Goal: Task Accomplishment & Management: Complete application form

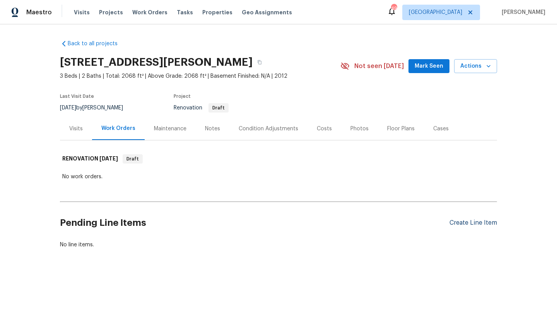
click at [463, 220] on div "Create Line Item" at bounding box center [474, 222] width 48 height 7
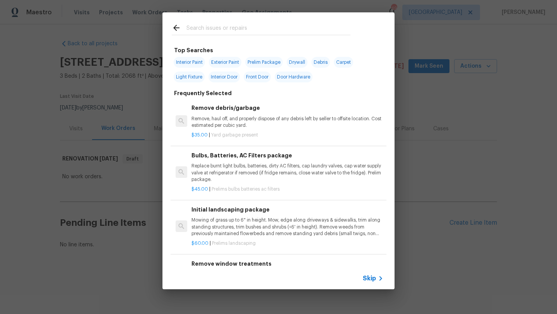
click at [239, 25] on input "text" at bounding box center [268, 29] width 164 height 12
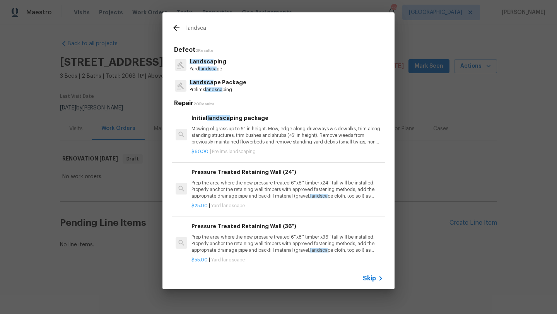
type input "landsca"
click at [228, 80] on p "Landsca pe Package" at bounding box center [218, 83] width 57 height 8
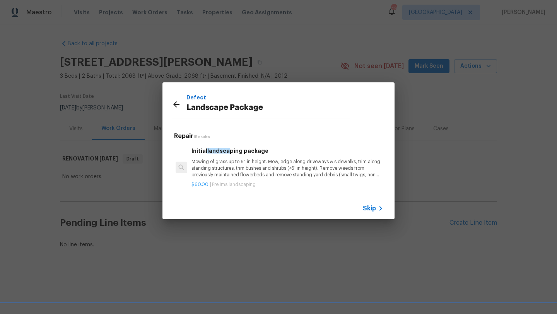
click at [239, 162] on p "Mowing of grass up to 6" in height. Mow, edge along driveways & sidewalks, trim…" at bounding box center [287, 169] width 192 height 20
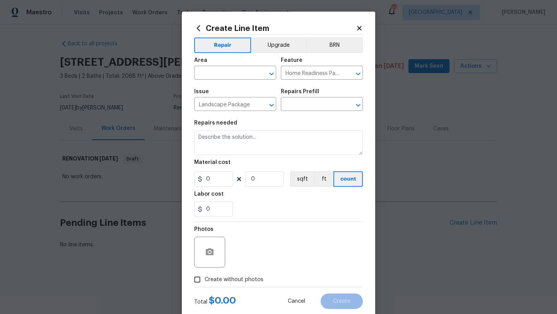
type textarea "Mowing of grass up to 6" in height. Mow, edge along driveways & sidewalks, trim…"
type input "1"
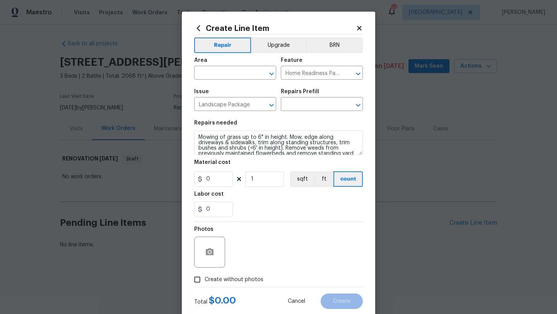
type input "Initial landscaping package $60.00"
type input "60"
click at [235, 75] on input "text" at bounding box center [224, 74] width 60 height 12
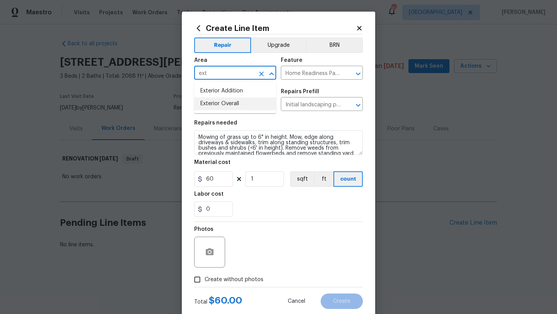
click at [230, 103] on li "Exterior Overall" at bounding box center [235, 103] width 82 height 13
type input "Exterior Overall"
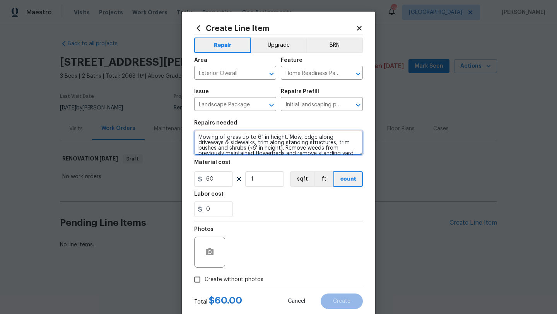
click at [197, 134] on textarea "Mowing of grass up to 6" in height. Mow, edge along driveways & sidewalks, trim…" at bounding box center [278, 142] width 169 height 25
click at [254, 134] on textarea "Trim shrubs in front. Remove all debris from back yard artificial turf: trash, …" at bounding box center [278, 142] width 169 height 25
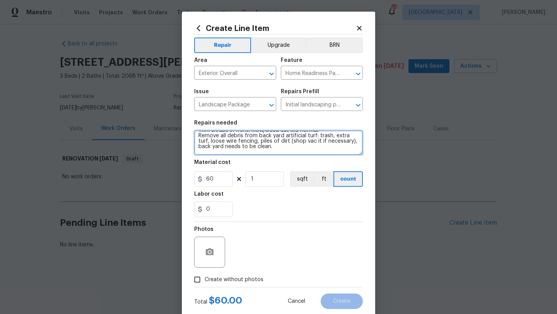
type textarea "Trim shrubs in front. Mow/weed eat like normal. Remove all debris from back yar…"
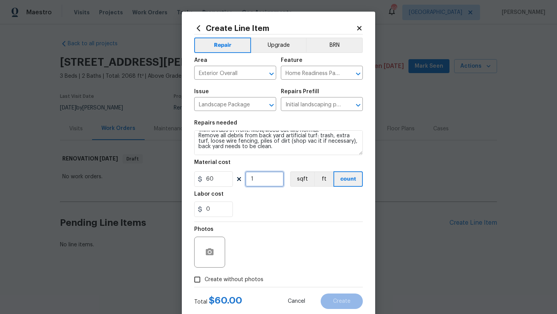
drag, startPoint x: 258, startPoint y: 178, endPoint x: 244, endPoint y: 178, distance: 13.9
click at [244, 178] on div "60 1 sqft ft count" at bounding box center [278, 178] width 169 height 15
type input "3"
click at [250, 279] on span "Create without photos" at bounding box center [234, 280] width 59 height 8
click at [205, 279] on input "Create without photos" at bounding box center [197, 279] width 15 height 15
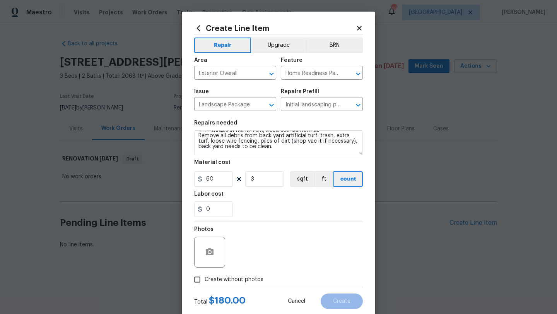
checkbox input "true"
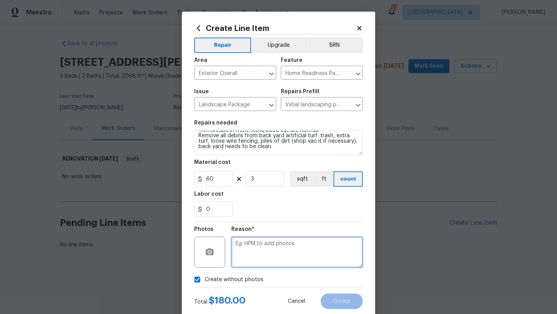
click at [256, 251] on textarea at bounding box center [297, 252] width 132 height 31
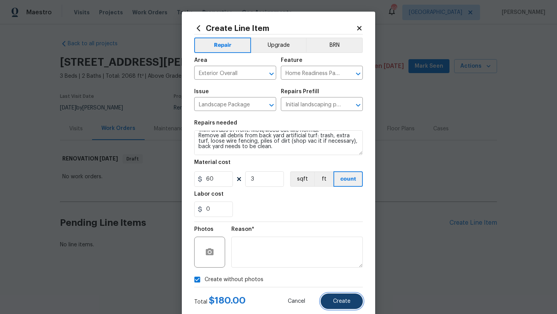
click at [340, 301] on span "Create" at bounding box center [341, 302] width 17 height 6
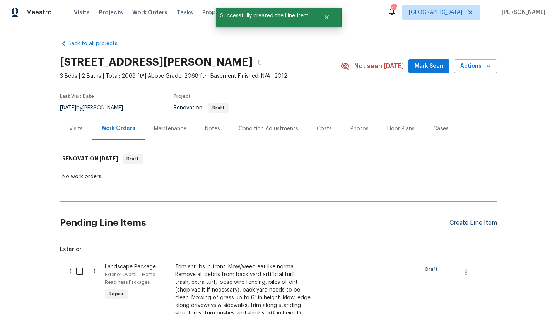
click at [458, 224] on div "Create Line Item" at bounding box center [474, 222] width 48 height 7
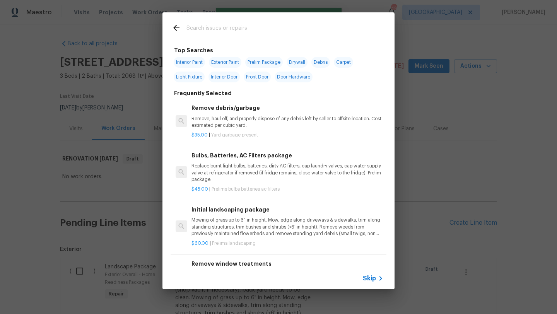
click at [231, 31] on input "text" at bounding box center [268, 29] width 164 height 12
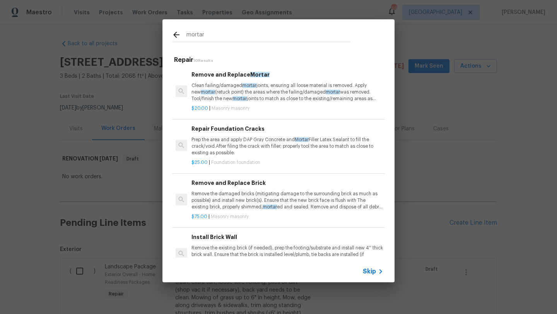
type input "mortar"
click at [245, 90] on p "Clean failing/damaged mortar joints, ensuring all loose material is removed. Ap…" at bounding box center [287, 92] width 192 height 20
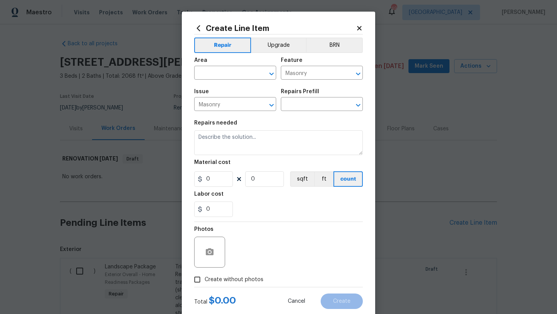
type input "Remove and Replace Mortar $20.00"
type textarea "Clean failing/damaged mortar joints, ensuring all loose material is removed. Ap…"
type input "20"
type input "1"
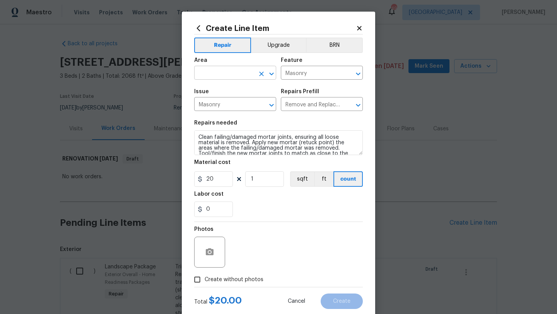
click at [237, 74] on input "text" at bounding box center [224, 74] width 60 height 12
click at [239, 108] on li "Exterior Overall" at bounding box center [235, 103] width 82 height 13
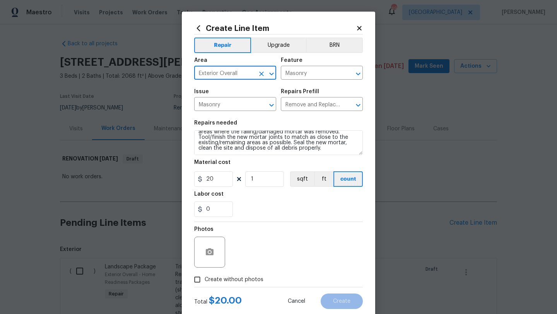
type input "Exterior Overall"
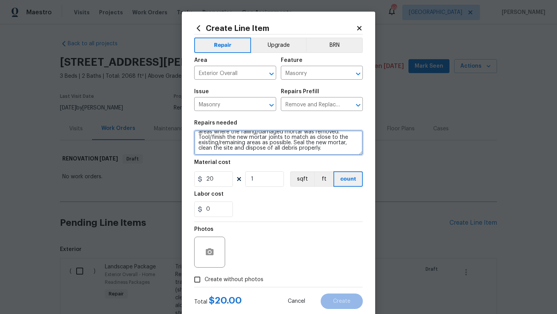
scroll to position [0, 0]
drag, startPoint x: 326, startPoint y: 152, endPoint x: 193, endPoint y: 122, distance: 136.8
click at [193, 122] on div "Create Line Item Repair Upgrade BRN Area Exterior Overall ​ Feature Masonry ​ I…" at bounding box center [278, 167] width 193 height 310
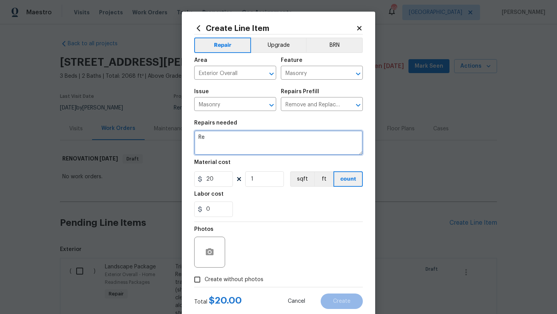
type textarea "R"
click at [203, 150] on textarea "1. Repair cracked bricks/mortar joints on side of house in between the two shed…" at bounding box center [278, 142] width 169 height 25
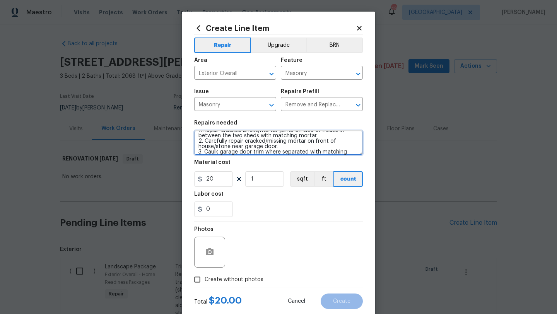
scroll to position [12, 0]
type textarea "1. Repair cracked bricks/mortar joints on side of house in between the two shed…"
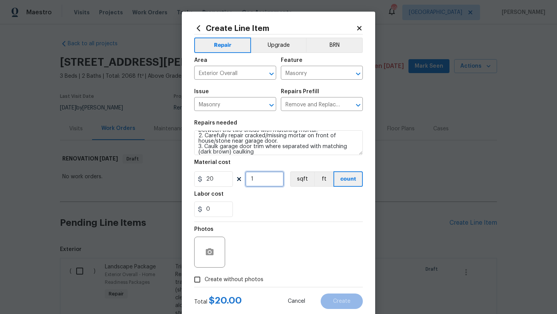
drag, startPoint x: 255, startPoint y: 181, endPoint x: 246, endPoint y: 181, distance: 8.1
click at [246, 181] on input "1" at bounding box center [264, 178] width 39 height 15
drag, startPoint x: 261, startPoint y: 180, endPoint x: 237, endPoint y: 180, distance: 24.0
click at [237, 180] on div "20 10 sqft ft count" at bounding box center [278, 178] width 169 height 15
type input "7"
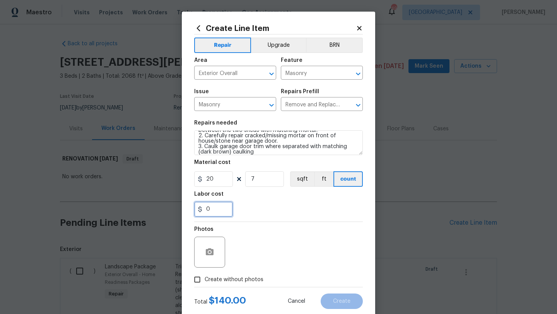
drag, startPoint x: 212, startPoint y: 214, endPoint x: 196, endPoint y: 214, distance: 16.6
click at [196, 214] on input "0" at bounding box center [213, 209] width 39 height 15
type input "10"
click at [212, 277] on span "Create without photos" at bounding box center [234, 280] width 59 height 8
click at [205, 277] on input "Create without photos" at bounding box center [197, 279] width 15 height 15
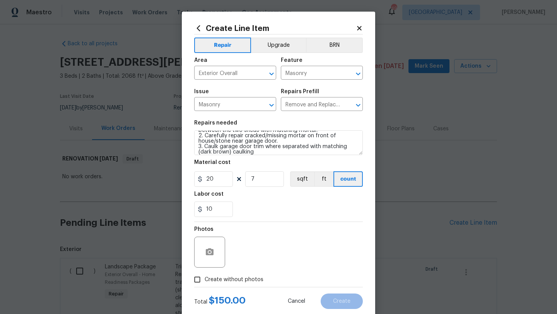
checkbox input "true"
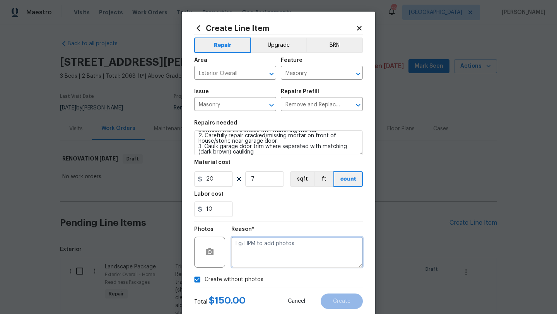
click at [253, 255] on textarea at bounding box center [297, 252] width 132 height 31
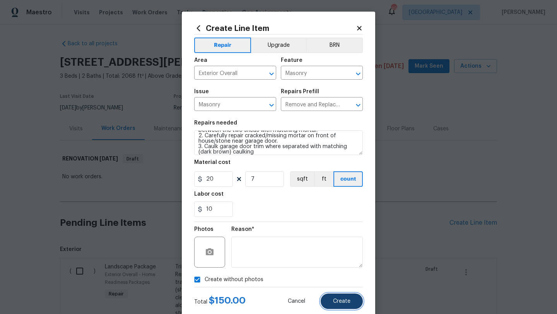
click at [330, 300] on button "Create" at bounding box center [342, 301] width 42 height 15
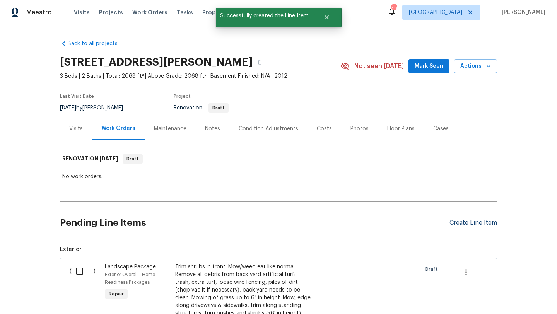
click at [455, 223] on div "Create Line Item" at bounding box center [474, 222] width 48 height 7
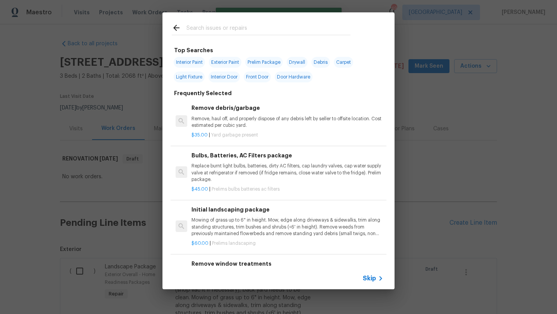
click at [216, 26] on input "text" at bounding box center [268, 29] width 164 height 12
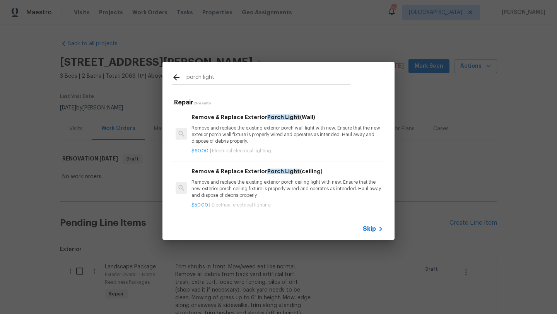
type input "porch light"
click at [250, 175] on h6 "Remove & Replace Exterior Porch Light (ceiling)" at bounding box center [287, 171] width 192 height 9
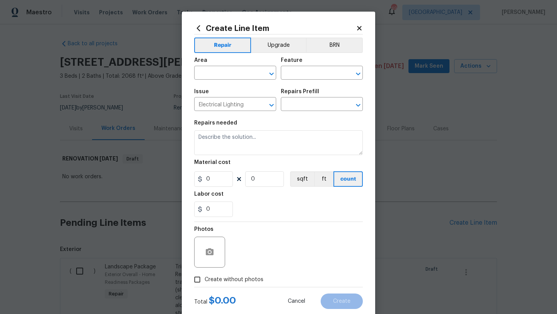
type input "Remove & Replace Exterior Porch Light (ceiling) $50.00"
type textarea "Remove and replace the existing exterior porch ceiling light with new. Ensure t…"
type input "50"
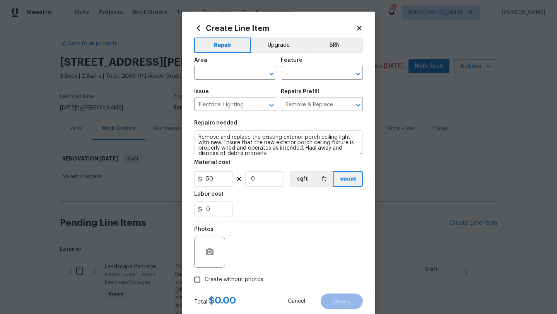
type input "1"
click at [230, 75] on input "text" at bounding box center [224, 74] width 60 height 12
click at [227, 91] on li "Patio" at bounding box center [235, 91] width 82 height 13
type input "Patio"
click at [296, 73] on input "text" at bounding box center [311, 74] width 60 height 12
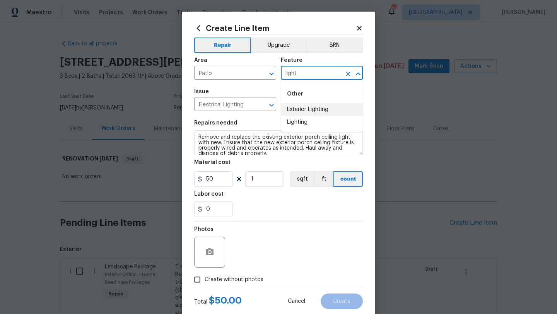
click at [301, 108] on li "Exterior Lighting" at bounding box center [322, 109] width 82 height 13
type input "Exterior Lighting"
click at [236, 276] on span "Create without photos" at bounding box center [234, 280] width 59 height 8
click at [205, 276] on input "Create without photos" at bounding box center [197, 279] width 15 height 15
checkbox input "true"
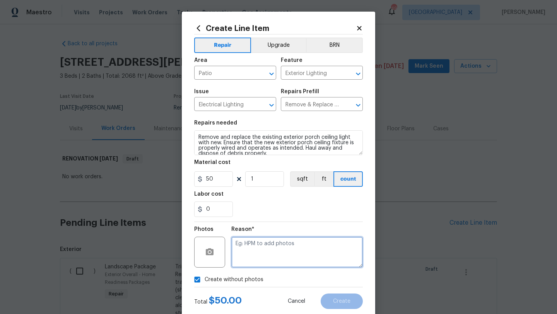
click at [244, 254] on textarea at bounding box center [297, 252] width 132 height 31
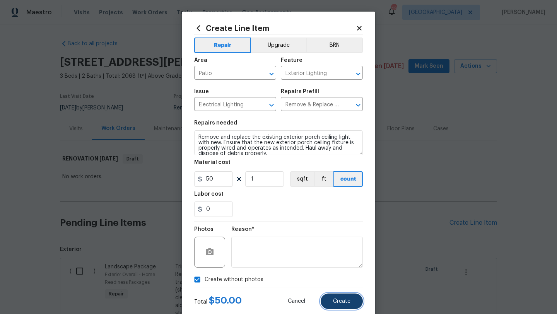
click at [333, 300] on span "Create" at bounding box center [341, 302] width 17 height 6
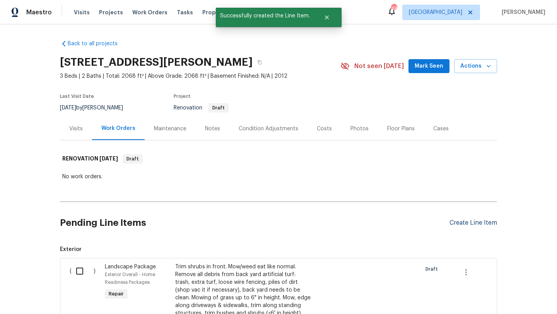
click at [457, 223] on div "Create Line Item" at bounding box center [474, 222] width 48 height 7
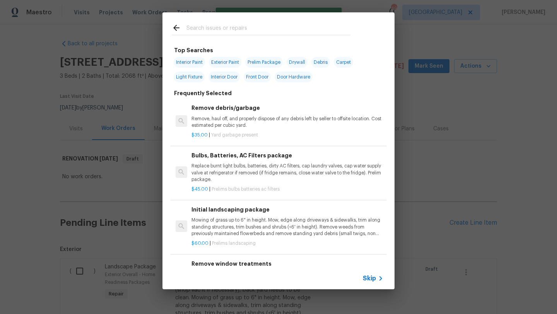
click at [256, 29] on input "text" at bounding box center [268, 29] width 164 height 12
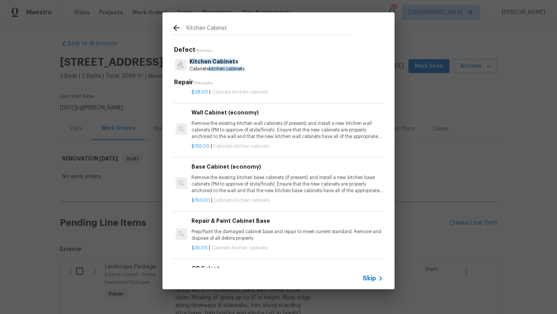
scroll to position [277, 0]
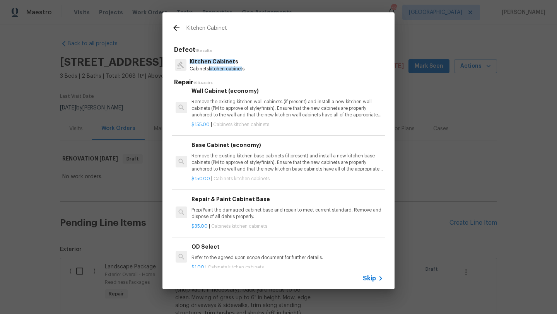
type input "Kitchen Cabinet"
click at [241, 217] on p "Prep/Paint the damaged cabinet base and repair to meet current standard. Remove…" at bounding box center [287, 213] width 192 height 13
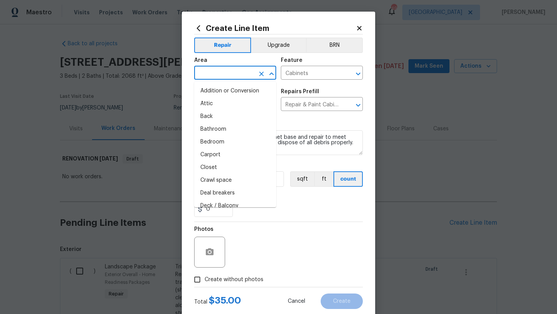
click at [232, 75] on input "text" at bounding box center [224, 74] width 60 height 12
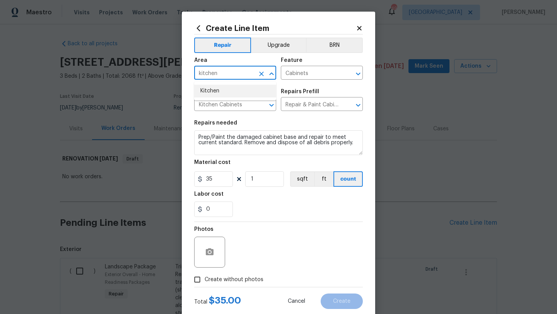
click at [225, 91] on li "Kitchen" at bounding box center [235, 91] width 82 height 13
type input "Kitchen"
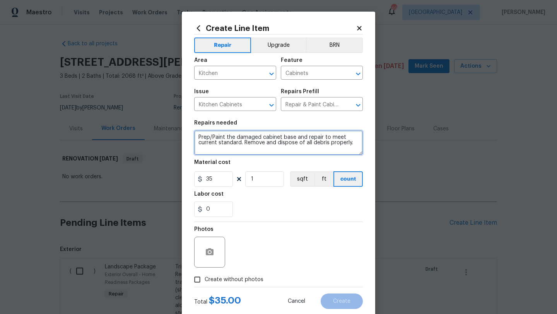
drag, startPoint x: 209, startPoint y: 150, endPoint x: 196, endPoint y: 133, distance: 21.5
click at [196, 133] on textarea "Prep/Paint the damaged cabinet base and repair to meet current standard. Remove…" at bounding box center [278, 142] width 169 height 25
type textarea "Paint under kitchen sink cabinet due to water damage. Paint under Hall bathroom…"
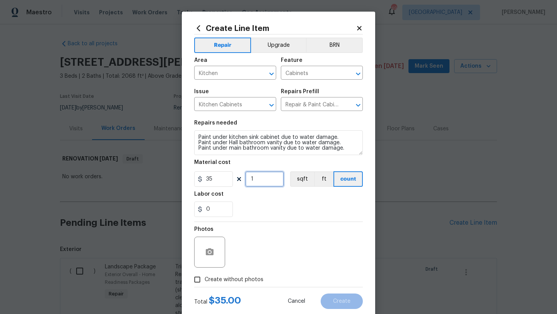
drag, startPoint x: 258, startPoint y: 180, endPoint x: 234, endPoint y: 180, distance: 24.4
click at [234, 180] on div "35 1 sqft ft count" at bounding box center [278, 178] width 169 height 15
type input "8"
click at [238, 279] on span "Create without photos" at bounding box center [234, 280] width 59 height 8
click at [205, 279] on input "Create without photos" at bounding box center [197, 279] width 15 height 15
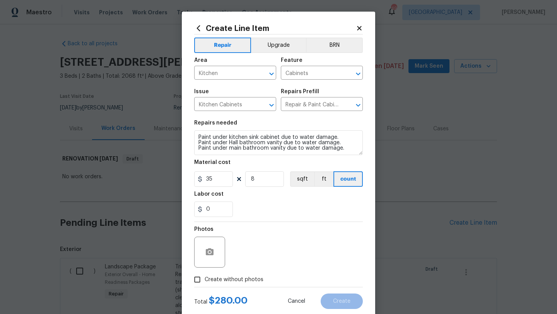
checkbox input "true"
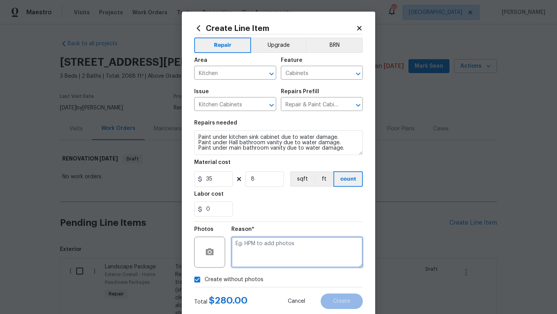
click at [246, 256] on textarea at bounding box center [297, 252] width 132 height 31
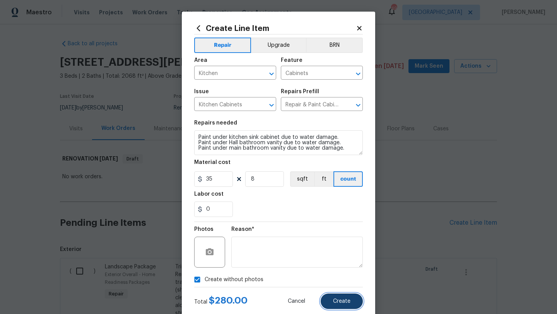
click at [341, 296] on button "Create" at bounding box center [342, 301] width 42 height 15
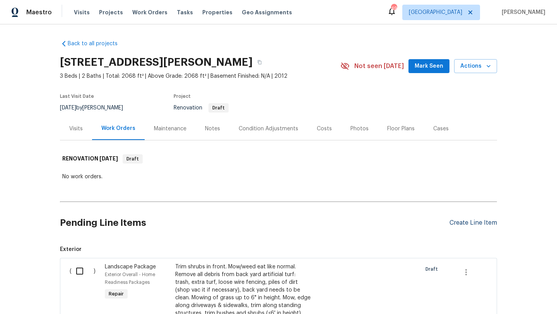
click at [463, 221] on div "Create Line Item" at bounding box center [474, 222] width 48 height 7
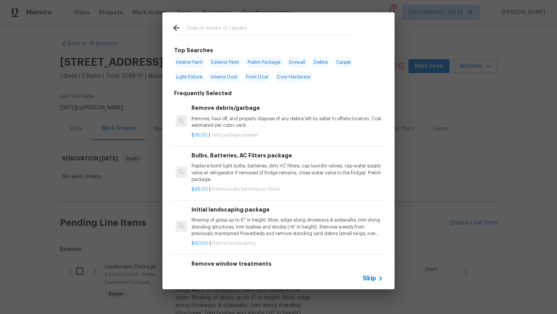
click at [191, 62] on span "Interior Paint" at bounding box center [189, 62] width 31 height 11
type input "Interior Paint"
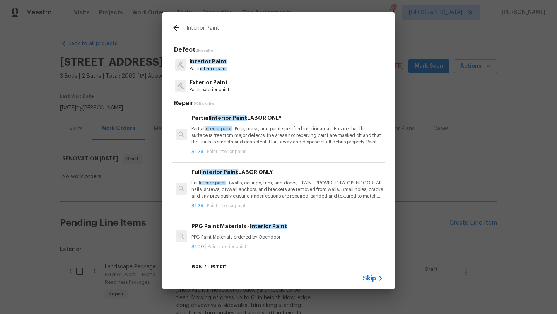
click at [268, 184] on p "Full Interior paint - (walls, ceilings, trim, and doors) - PAINT PROVIDED BY OP…" at bounding box center [287, 190] width 192 height 20
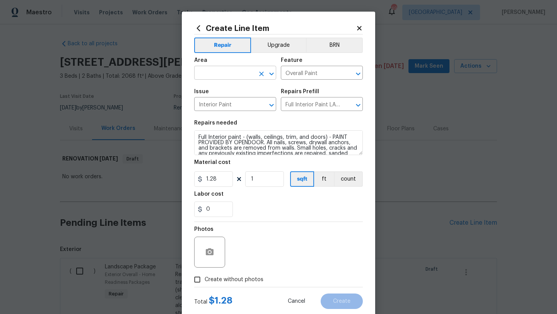
click at [243, 76] on input "text" at bounding box center [224, 74] width 60 height 12
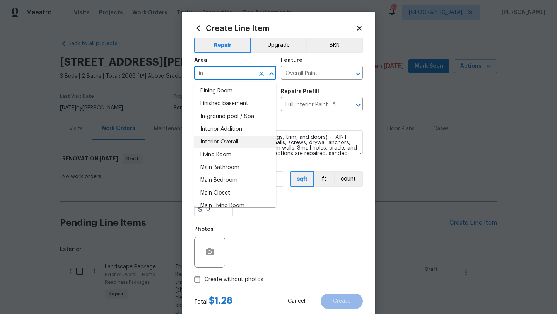
click at [234, 141] on li "Interior Overall" at bounding box center [235, 142] width 82 height 13
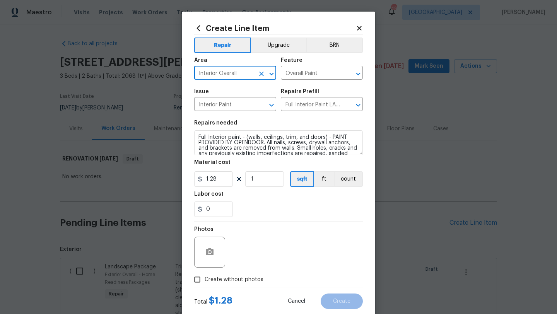
type input "Interior Overall"
click at [258, 179] on input "1" at bounding box center [264, 178] width 39 height 15
drag, startPoint x: 258, startPoint y: 179, endPoint x: 236, endPoint y: 181, distance: 22.5
click at [236, 181] on div "1.28 1 sqft ft count" at bounding box center [278, 178] width 169 height 15
type input "2068"
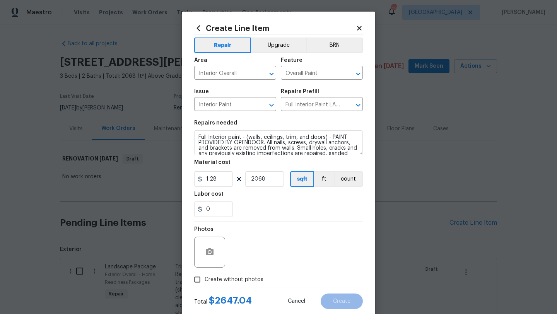
click at [241, 279] on span "Create without photos" at bounding box center [234, 280] width 59 height 8
click at [205, 279] on input "Create without photos" at bounding box center [197, 279] width 15 height 15
checkbox input "true"
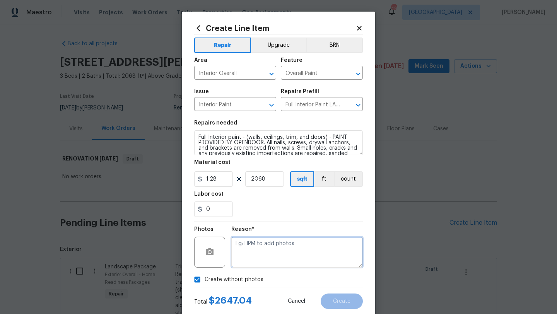
click at [245, 261] on textarea at bounding box center [297, 252] width 132 height 31
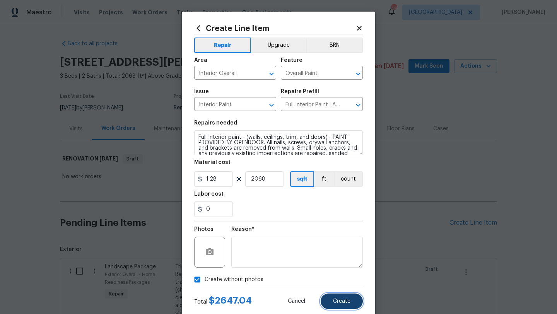
click at [332, 300] on button "Create" at bounding box center [342, 301] width 42 height 15
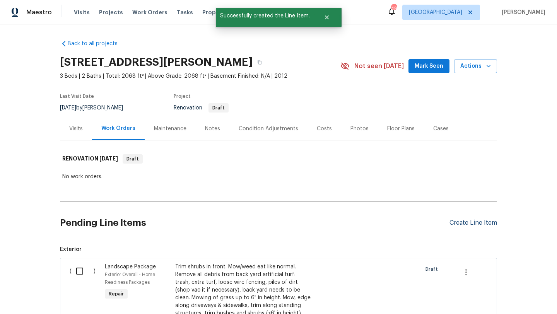
click at [458, 221] on div "Create Line Item" at bounding box center [474, 222] width 48 height 7
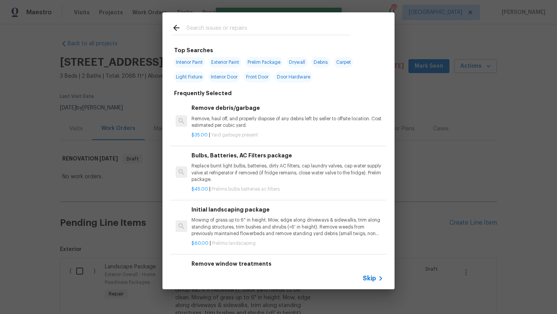
click at [213, 26] on input "text" at bounding box center [268, 29] width 164 height 12
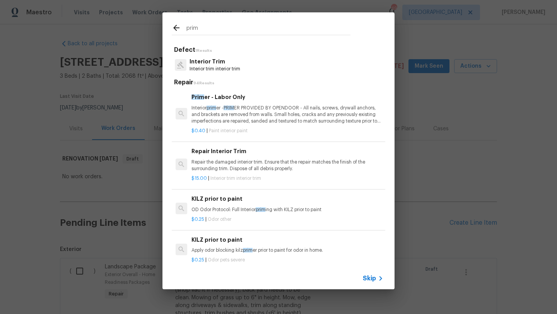
type input "prim"
click at [219, 109] on p "Interior prim er - PRIM ER PROVIDED BY OPENDOOR - All nails, screws, drywall an…" at bounding box center [287, 115] width 192 height 20
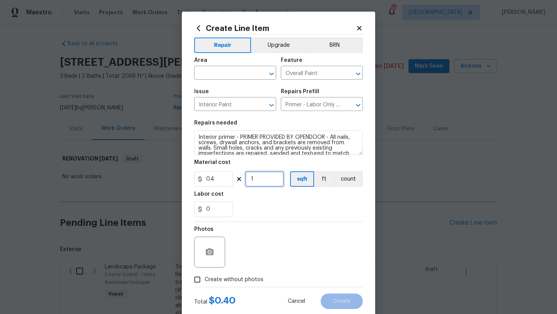
drag, startPoint x: 256, startPoint y: 180, endPoint x: 246, endPoint y: 180, distance: 10.1
click at [246, 180] on input "1" at bounding box center [264, 178] width 39 height 15
type input "1034"
click at [243, 278] on span "Create without photos" at bounding box center [234, 280] width 59 height 8
click at [205, 278] on input "Create without photos" at bounding box center [197, 279] width 15 height 15
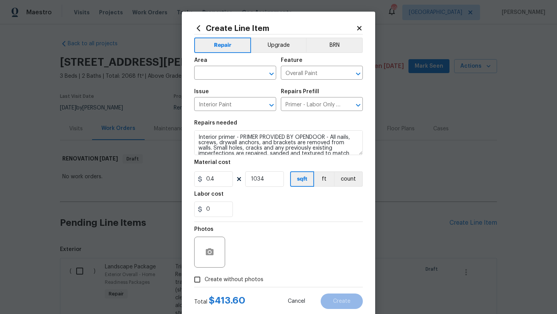
checkbox input "true"
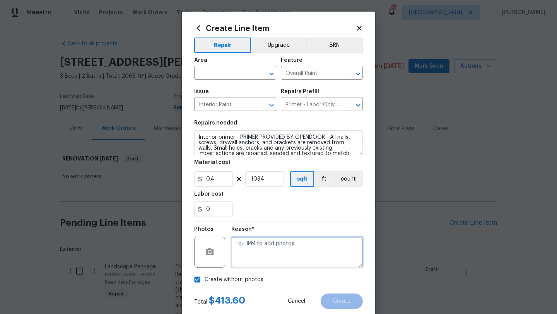
click at [255, 260] on textarea at bounding box center [297, 252] width 132 height 31
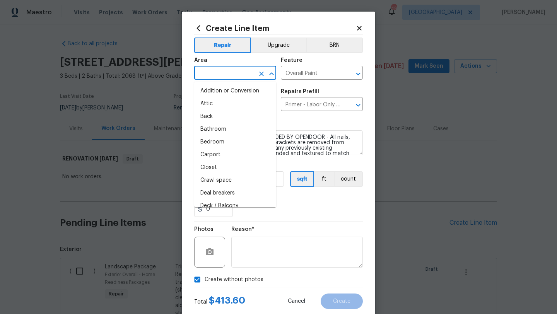
click at [244, 76] on input "text" at bounding box center [224, 74] width 60 height 12
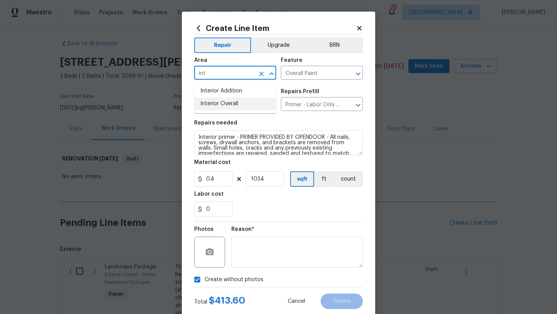
click at [238, 102] on li "Interior Overall" at bounding box center [235, 103] width 82 height 13
type input "Interior Overall"
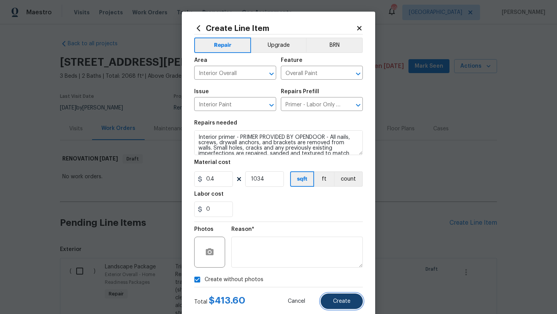
click at [345, 297] on button "Create" at bounding box center [342, 301] width 42 height 15
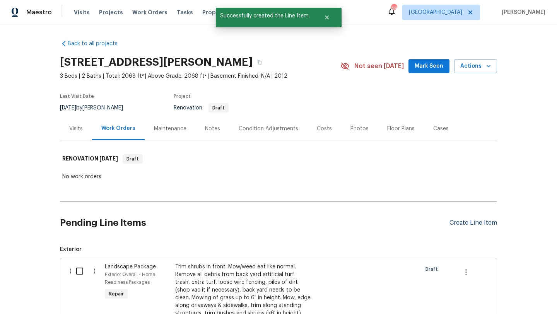
click at [465, 221] on div "Create Line Item" at bounding box center [474, 222] width 48 height 7
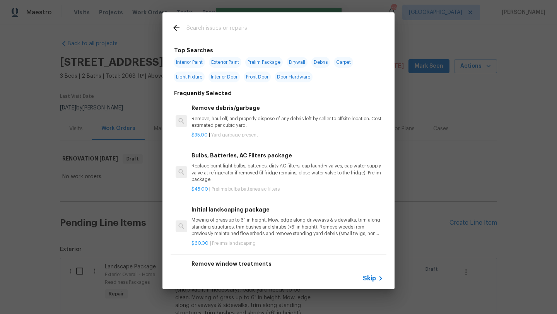
click at [208, 29] on input "text" at bounding box center [268, 29] width 164 height 12
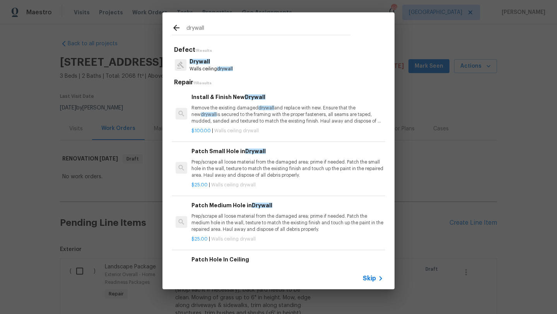
type input "drywall"
click at [232, 115] on p "Remove the existing damaged drywall and replace with new. Ensure that the new d…" at bounding box center [287, 115] width 192 height 20
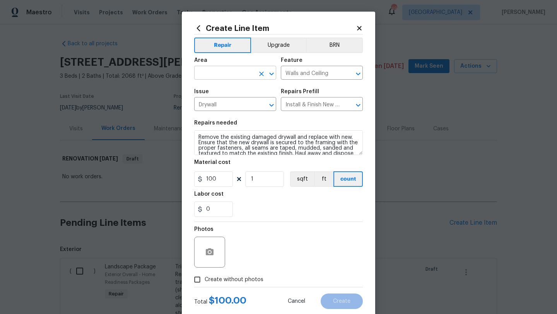
click at [230, 73] on input "text" at bounding box center [224, 74] width 60 height 12
click at [231, 109] on li "Interior Overall" at bounding box center [235, 103] width 82 height 13
type input "Interior Overall"
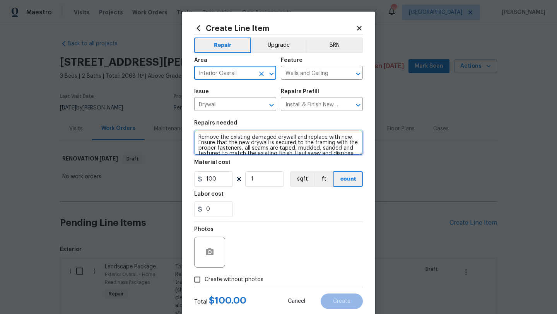
click at [200, 134] on textarea "Remove the existing damaged drywall and replace with new. Ensure that the new d…" at bounding box center [278, 142] width 169 height 25
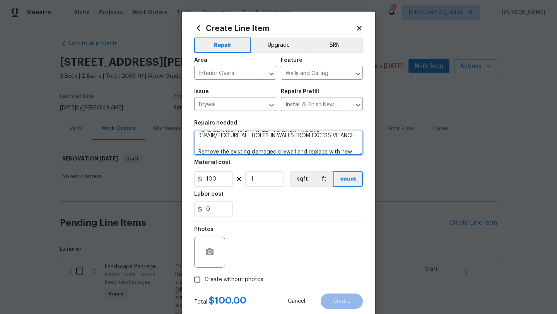
scroll to position [12, 0]
type textarea "REPLACE MISSING DRYWALL IN LAUNDRY ROOM. REPAIR/TEXTURE ALL HOLES IN WALLS FROM…"
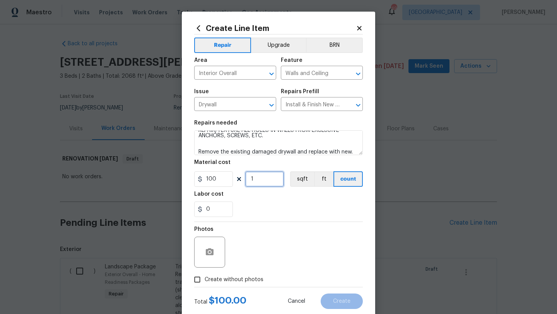
drag, startPoint x: 254, startPoint y: 180, endPoint x: 242, endPoint y: 180, distance: 11.6
click at [242, 180] on div "100 1 sqft ft count" at bounding box center [278, 178] width 169 height 15
type input "3"
click at [225, 278] on span "Create without photos" at bounding box center [234, 280] width 59 height 8
click at [205, 278] on input "Create without photos" at bounding box center [197, 279] width 15 height 15
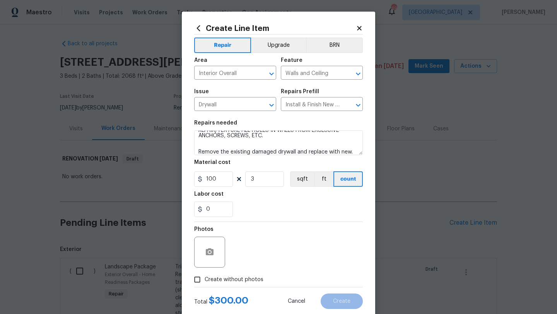
checkbox input "true"
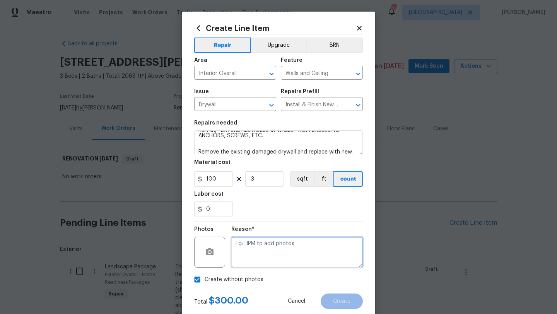
click at [254, 254] on textarea at bounding box center [297, 252] width 132 height 31
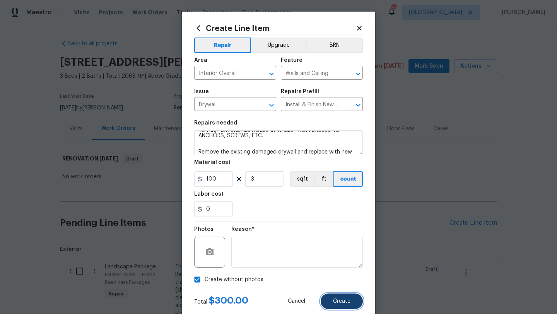
click at [331, 299] on button "Create" at bounding box center [342, 301] width 42 height 15
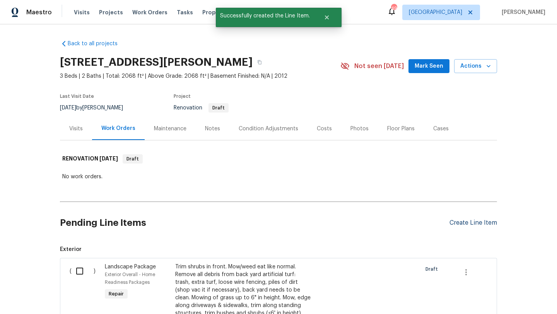
click at [461, 224] on div "Create Line Item" at bounding box center [474, 222] width 48 height 7
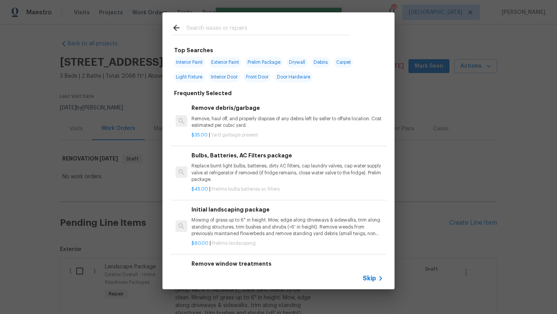
click at [235, 28] on input "text" at bounding box center [268, 29] width 164 height 12
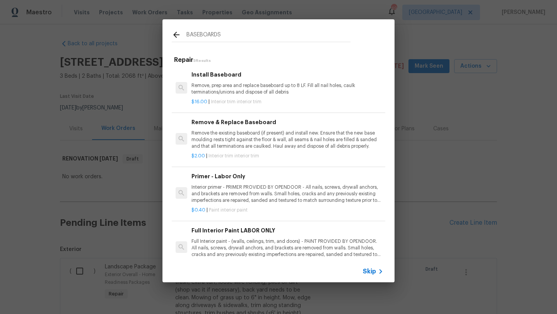
type input "BASEBOARDS"
click at [226, 88] on p "Remove, prep area and replace baseboard up to 8 LF. Fill all nail holes, caulk …" at bounding box center [287, 88] width 192 height 13
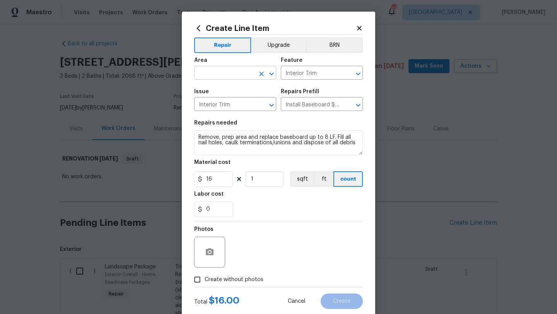
click at [229, 68] on input "text" at bounding box center [224, 74] width 60 height 12
click at [234, 101] on li "Interior Overall" at bounding box center [235, 103] width 82 height 13
type input "Interior Overall"
drag, startPoint x: 205, startPoint y: 148, endPoint x: 197, endPoint y: 131, distance: 18.7
click at [197, 131] on textarea "Remove, prep area and replace baseboard up to 8 LF. Fill all nail holes, caulk …" at bounding box center [278, 142] width 169 height 25
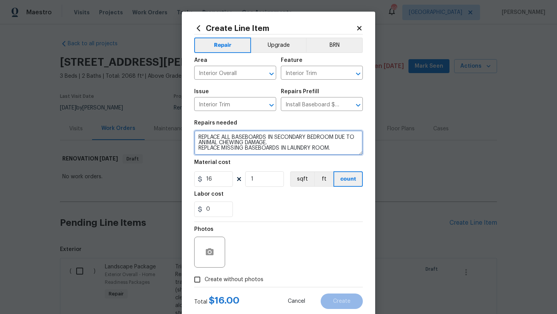
type textarea "REPLACE ALL BASEBOARDS IN SECONDARY BEDROOM DUE TO ANIMAL CHEWING DAMAGE. REPLA…"
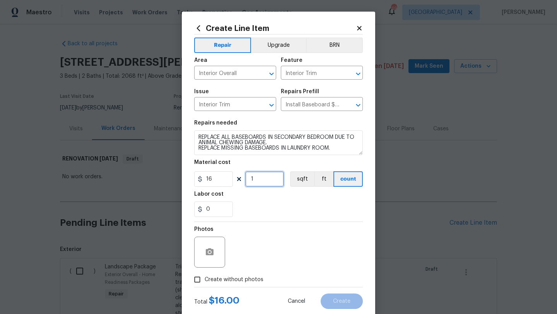
drag, startPoint x: 260, startPoint y: 179, endPoint x: 247, endPoint y: 179, distance: 12.8
click at [247, 179] on input "1" at bounding box center [264, 178] width 39 height 15
type input "15"
drag, startPoint x: 209, startPoint y: 212, endPoint x: 197, endPoint y: 212, distance: 11.6
click at [197, 212] on div "0" at bounding box center [213, 209] width 39 height 15
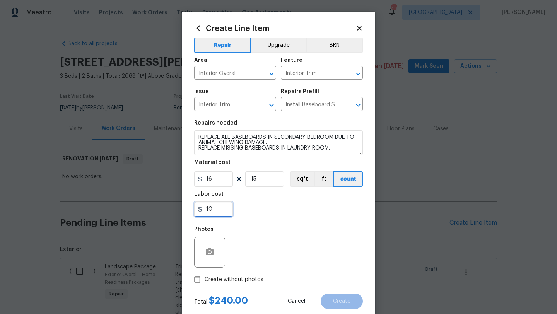
type input "10"
click at [259, 265] on div "Photos" at bounding box center [278, 247] width 169 height 50
click at [251, 279] on span "Create without photos" at bounding box center [234, 280] width 59 height 8
click at [205, 279] on input "Create without photos" at bounding box center [197, 279] width 15 height 15
checkbox input "true"
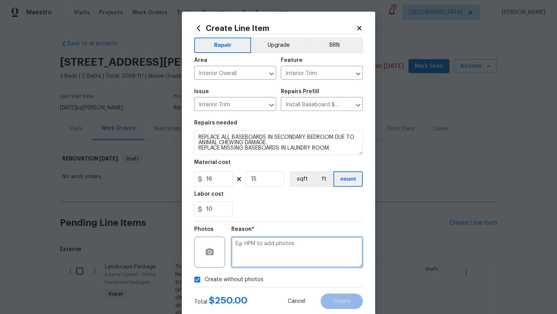
click at [269, 253] on textarea at bounding box center [297, 252] width 132 height 31
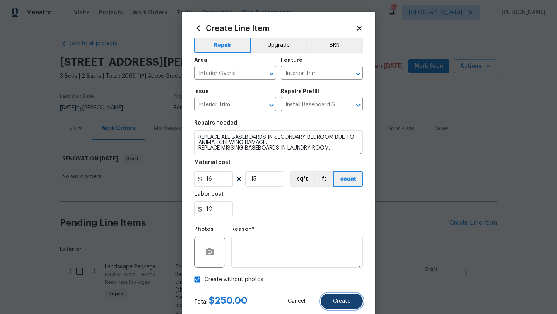
click at [332, 298] on button "Create" at bounding box center [342, 301] width 42 height 15
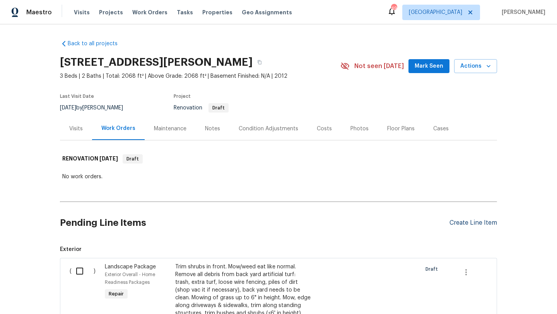
click at [460, 225] on div "Create Line Item" at bounding box center [474, 222] width 48 height 7
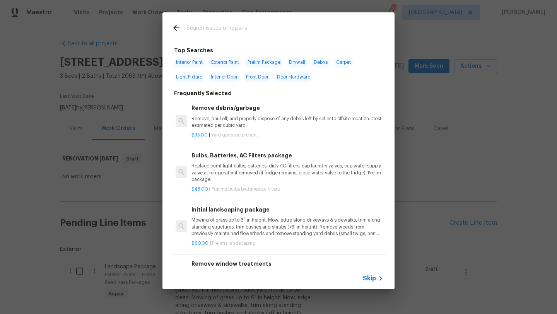
click at [257, 29] on input "text" at bounding box center [268, 29] width 164 height 12
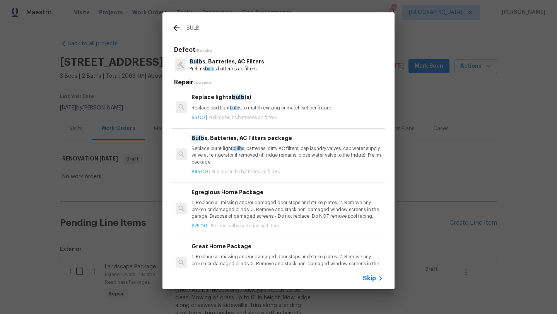
type input "BULB"
click at [223, 204] on p "1. Replace all missing and/or damaged door stops and strike plates. 2. Remove a…" at bounding box center [287, 210] width 192 height 20
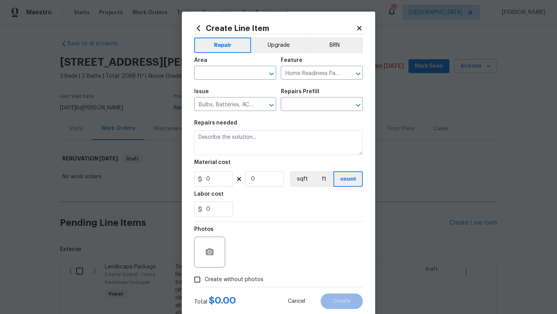
type input "Egregious Home Package $75.00"
type textarea "1. Replace all missing and/or damaged door stops and strike plates. 2. Remove a…"
type input "75"
type input "1"
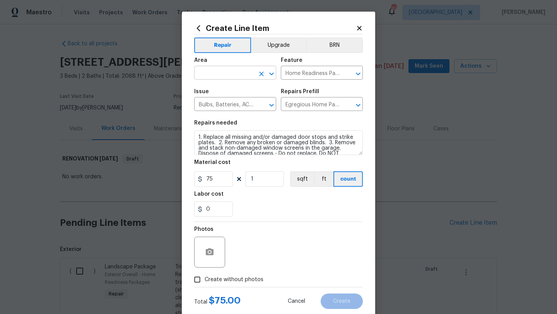
click at [222, 70] on input "text" at bounding box center [224, 74] width 60 height 12
click at [221, 105] on li "Interior Overall" at bounding box center [235, 103] width 82 height 13
type input "Interior Overall"
click at [251, 279] on span "Create without photos" at bounding box center [234, 280] width 59 height 8
click at [205, 279] on input "Create without photos" at bounding box center [197, 279] width 15 height 15
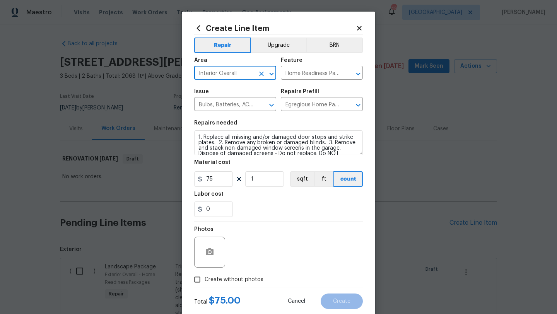
checkbox input "true"
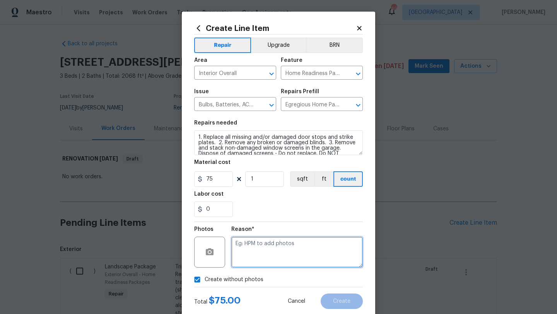
click at [263, 259] on textarea at bounding box center [297, 252] width 132 height 31
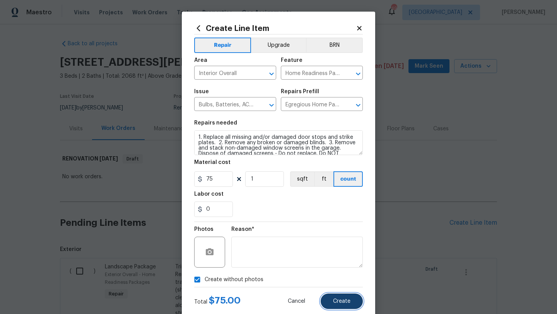
click at [341, 301] on span "Create" at bounding box center [341, 302] width 17 height 6
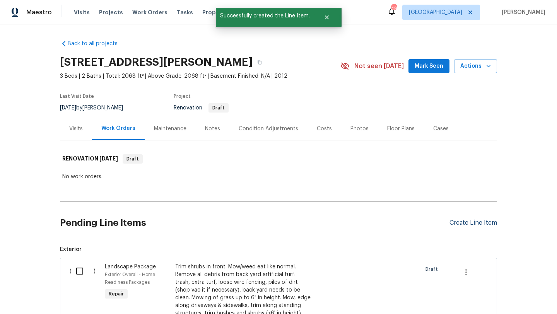
click at [480, 224] on div "Create Line Item" at bounding box center [474, 222] width 48 height 7
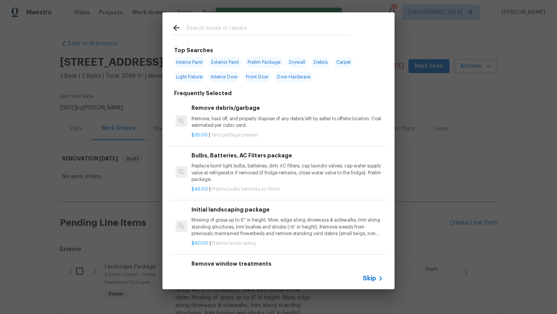
click at [240, 31] on input "text" at bounding box center [268, 29] width 164 height 12
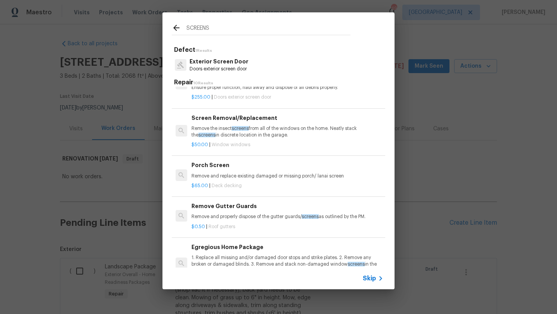
scroll to position [165, 0]
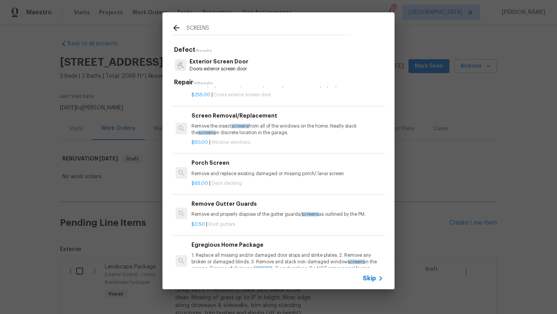
type input "SCREENS"
click at [271, 127] on p "Remove the insect screens from all of the windows on the home. Neatly stack the…" at bounding box center [287, 129] width 192 height 13
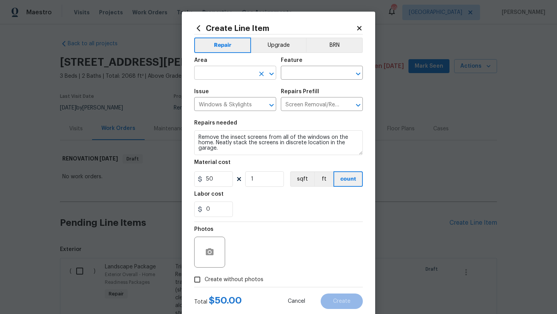
click at [236, 68] on input "text" at bounding box center [224, 74] width 60 height 12
click at [233, 101] on li "Exterior Overall" at bounding box center [235, 103] width 82 height 13
type input "Exterior Overall"
click at [299, 74] on input "text" at bounding box center [311, 74] width 60 height 12
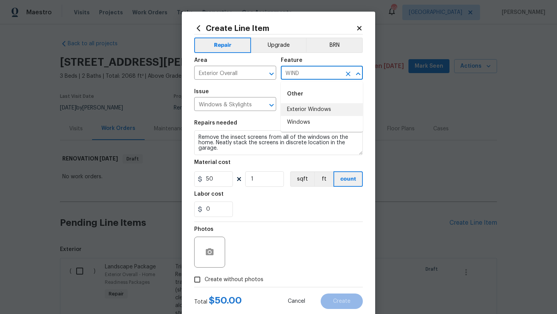
click at [297, 108] on li "Exterior Windows" at bounding box center [322, 109] width 82 height 13
type input "Exterior Windows"
click at [232, 280] on span "Create without photos" at bounding box center [234, 280] width 59 height 8
click at [205, 280] on input "Create without photos" at bounding box center [197, 279] width 15 height 15
checkbox input "true"
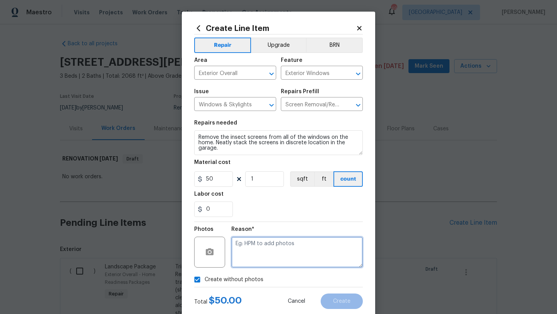
click at [240, 262] on textarea at bounding box center [297, 252] width 132 height 31
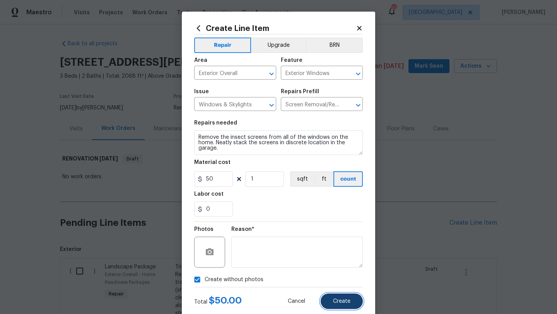
click at [334, 295] on button "Create" at bounding box center [342, 301] width 42 height 15
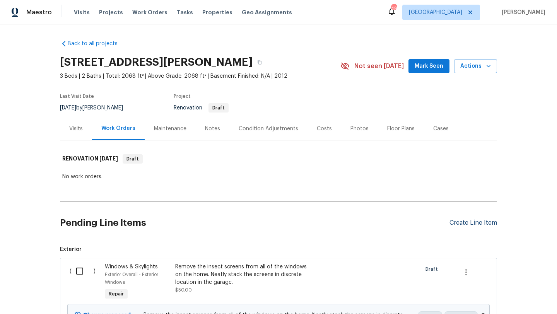
click at [465, 224] on div "Create Line Item" at bounding box center [474, 222] width 48 height 7
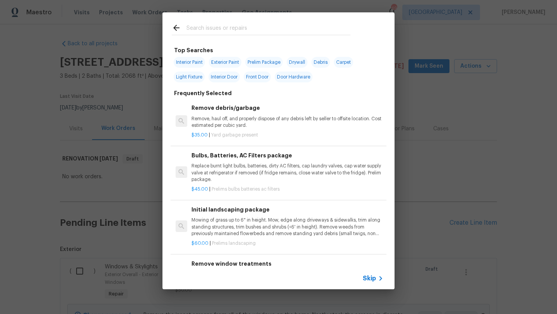
click at [279, 32] on input "text" at bounding box center [268, 29] width 164 height 12
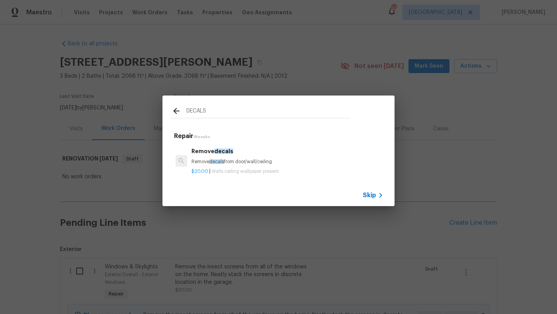
type input "DECALS"
click at [247, 159] on p "Remove decals from door/wall/ceiling" at bounding box center [287, 162] width 192 height 7
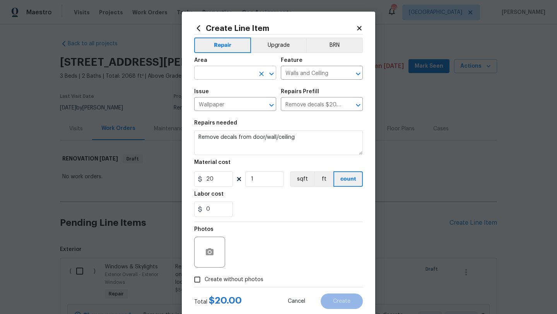
click at [242, 68] on input "text" at bounding box center [224, 74] width 60 height 12
click at [232, 105] on li "Interior Overall" at bounding box center [235, 103] width 82 height 13
type input "Interior Overall"
click at [233, 281] on span "Create without photos" at bounding box center [234, 280] width 59 height 8
click at [205, 281] on input "Create without photos" at bounding box center [197, 279] width 15 height 15
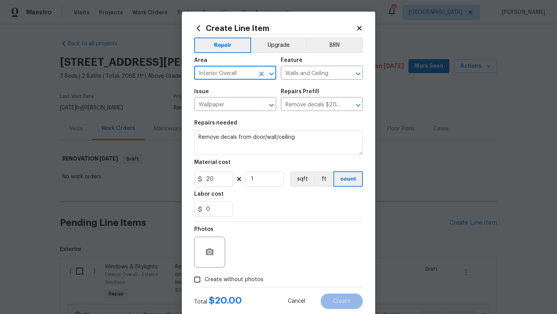
checkbox input "true"
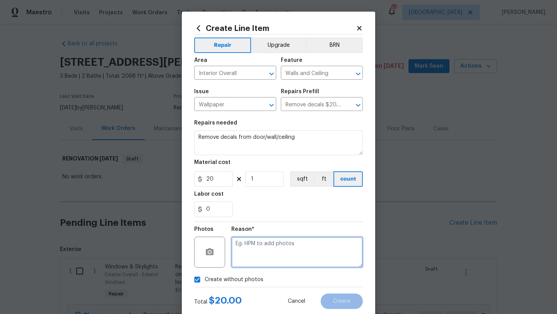
click at [249, 256] on textarea at bounding box center [297, 252] width 132 height 31
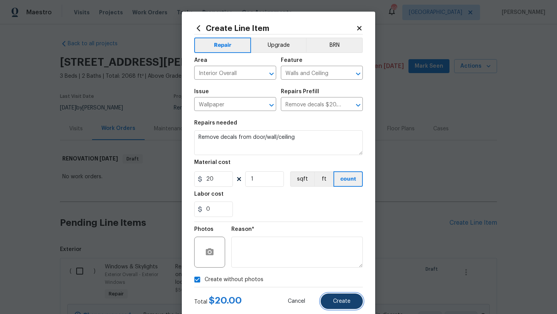
click at [341, 304] on span "Create" at bounding box center [341, 302] width 17 height 6
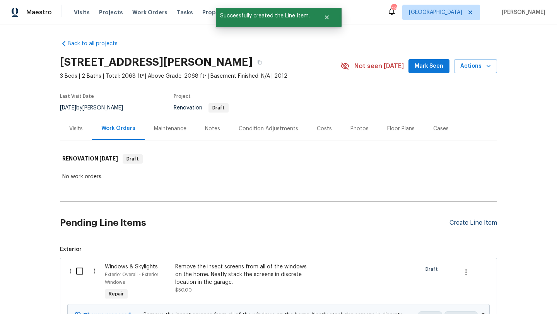
click at [458, 224] on div "Create Line Item" at bounding box center [474, 222] width 48 height 7
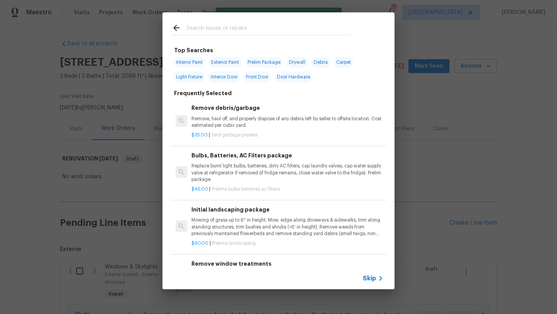
click at [250, 28] on input "text" at bounding box center [268, 29] width 164 height 12
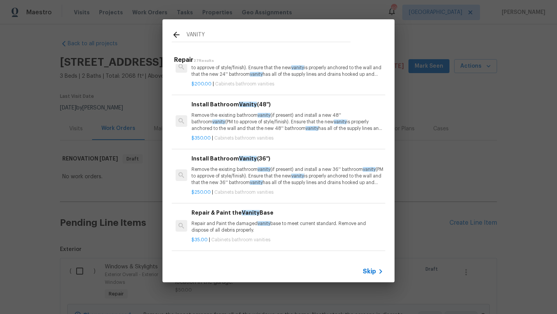
scroll to position [80, 0]
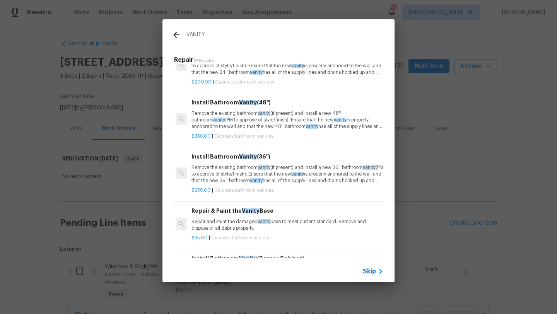
type input "VANITY"
click at [232, 217] on div "Repair & Paint the Vanity Base Repair and Paint the damaged vanity base to meet…" at bounding box center [287, 219] width 192 height 25
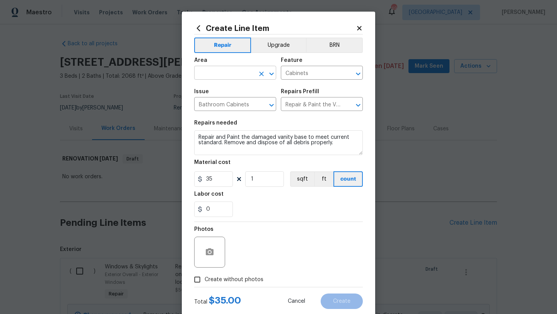
click at [232, 77] on input "text" at bounding box center [224, 74] width 60 height 12
click at [225, 90] on li "Bathroom" at bounding box center [235, 91] width 82 height 13
type input "Bathroom"
drag, startPoint x: 333, startPoint y: 144, endPoint x: 183, endPoint y: 130, distance: 150.0
click at [183, 130] on div "Create Line Item Repair Upgrade BRN Area Bathroom ​ Feature Cabinets ​ Issue Ba…" at bounding box center [278, 167] width 193 height 310
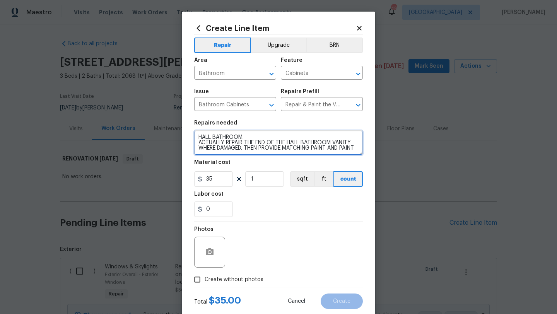
scroll to position [2, 0]
type textarea "HALL BATHROOM. ACTUALLY REPAIR THE END OF THE HALL BATHROOM VANITY WHERE DAMAGE…"
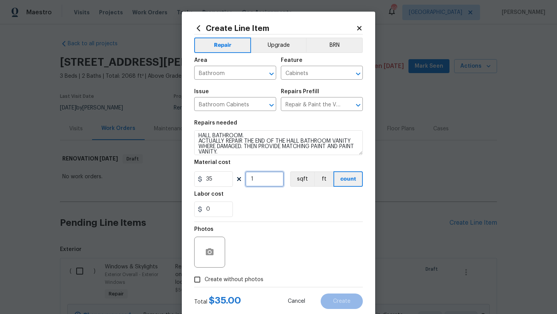
drag, startPoint x: 254, startPoint y: 180, endPoint x: 246, endPoint y: 180, distance: 8.5
click at [246, 180] on input "1" at bounding box center [264, 178] width 39 height 15
type input "6"
drag, startPoint x: 215, startPoint y: 212, endPoint x: 199, endPoint y: 212, distance: 15.5
click at [199, 212] on div "0" at bounding box center [213, 209] width 39 height 15
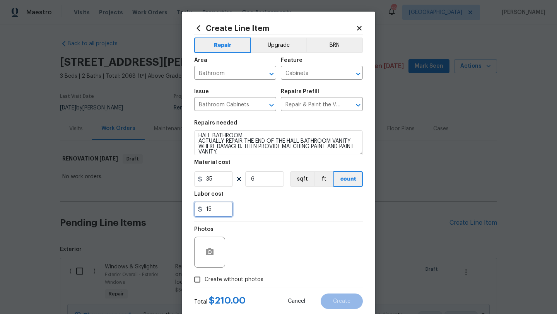
type input "15"
click at [261, 225] on div "Photos" at bounding box center [278, 247] width 169 height 50
click at [252, 276] on span "Create without photos" at bounding box center [234, 280] width 59 height 8
click at [205, 276] on input "Create without photos" at bounding box center [197, 279] width 15 height 15
checkbox input "true"
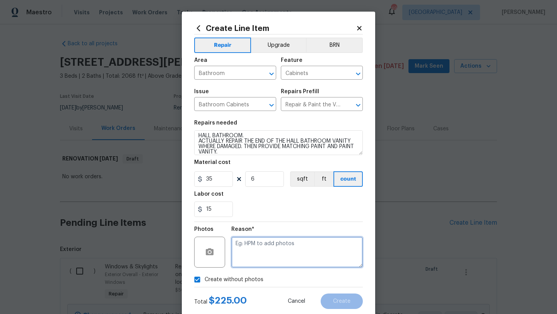
click at [262, 261] on textarea at bounding box center [297, 252] width 132 height 31
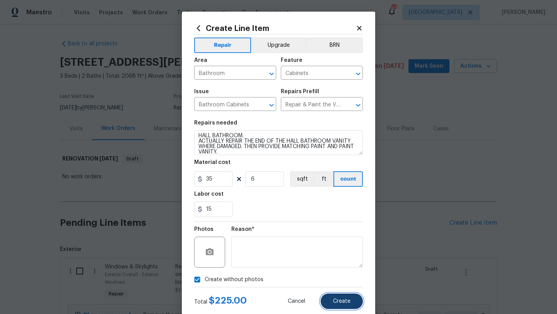
click at [339, 306] on button "Create" at bounding box center [342, 301] width 42 height 15
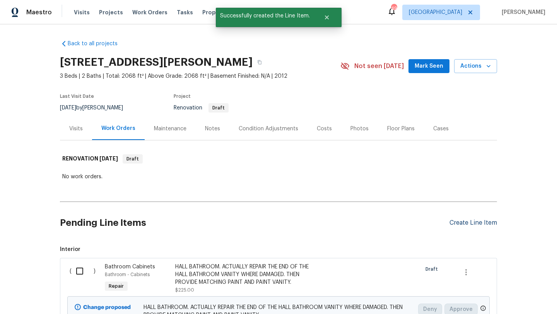
click at [457, 222] on div "Create Line Item" at bounding box center [474, 222] width 48 height 7
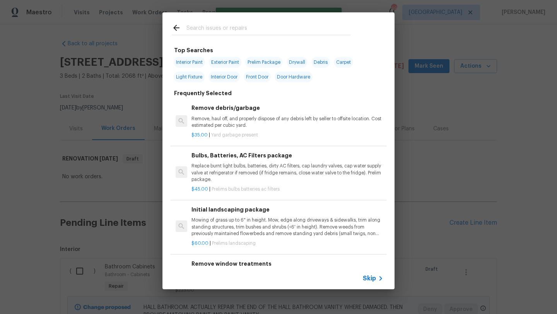
click at [199, 24] on input "text" at bounding box center [268, 29] width 164 height 12
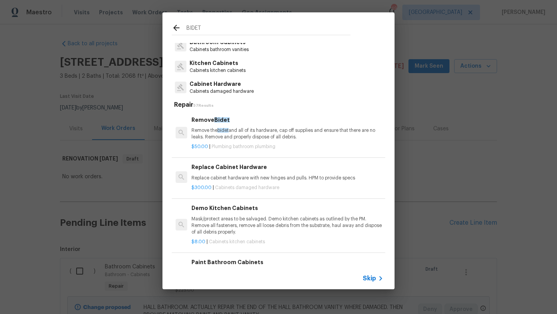
scroll to position [21, 0]
type input "BIDET"
click at [251, 133] on p "Remove the bidet and all of its hardware, cap off supplies and ensure that ther…" at bounding box center [287, 132] width 192 height 13
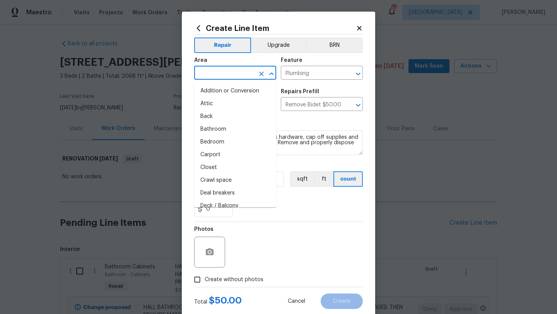
click at [239, 72] on input "text" at bounding box center [224, 74] width 60 height 12
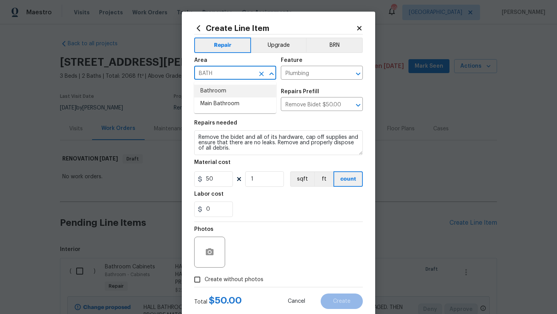
click at [231, 90] on li "Bathroom" at bounding box center [235, 91] width 82 height 13
type input "Bathroom"
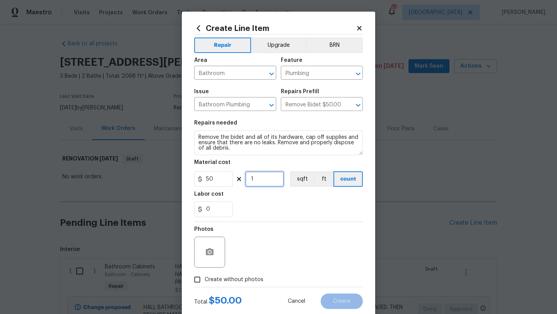
drag, startPoint x: 259, startPoint y: 180, endPoint x: 246, endPoint y: 180, distance: 12.8
click at [246, 180] on input "1" at bounding box center [264, 178] width 39 height 15
type input "2"
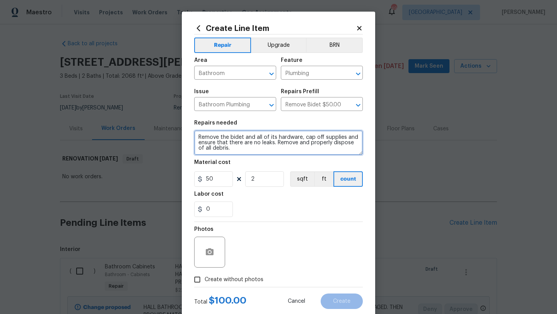
drag, startPoint x: 229, startPoint y: 146, endPoint x: 182, endPoint y: 134, distance: 48.4
click at [182, 134] on div "Create Line Item Repair Upgrade BRN Area Bathroom ​ Feature Plumbing ​ Issue Ba…" at bounding box center [278, 167] width 193 height 310
type textarea "REMOVE BIDETS/TOILET SEATS IN BOTH BATHROOMS. REMOVE HOSES/WIRES. CAP ALL NECES…"
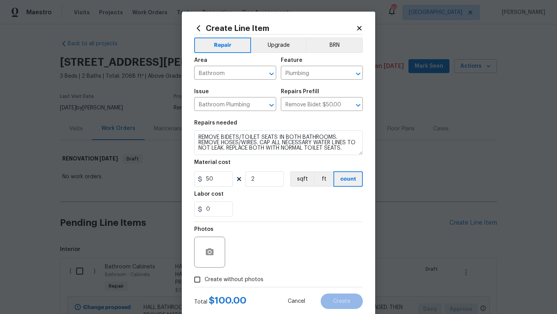
click at [215, 278] on span "Create without photos" at bounding box center [234, 280] width 59 height 8
click at [205, 278] on input "Create without photos" at bounding box center [197, 279] width 15 height 15
checkbox input "true"
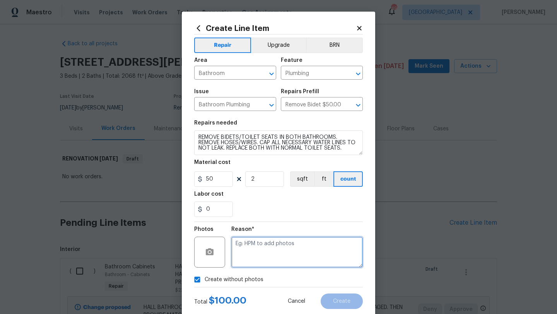
click at [254, 262] on textarea at bounding box center [297, 252] width 132 height 31
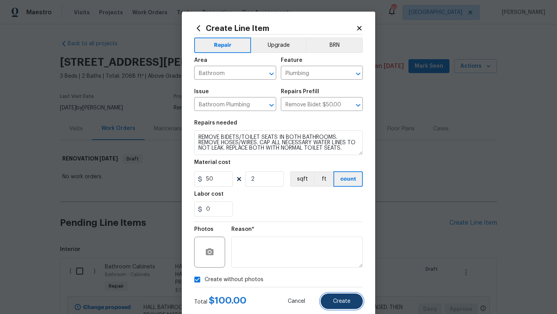
click at [338, 299] on span "Create" at bounding box center [341, 302] width 17 height 6
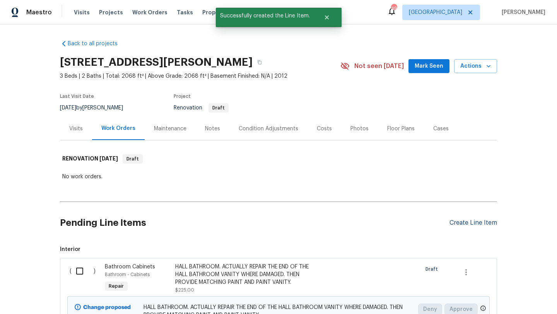
click at [462, 222] on div "Create Line Item" at bounding box center [474, 222] width 48 height 7
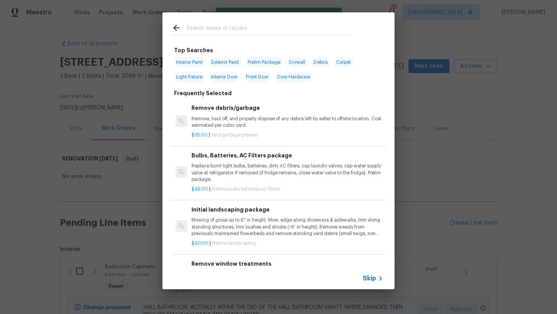
click at [246, 22] on div at bounding box center [260, 27] width 197 height 31
click at [243, 28] on input "text" at bounding box center [268, 29] width 164 height 12
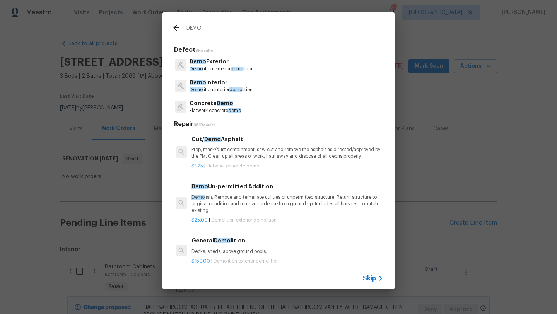
type input "DEMO"
click at [218, 85] on p "Demo Interior" at bounding box center [221, 83] width 63 height 8
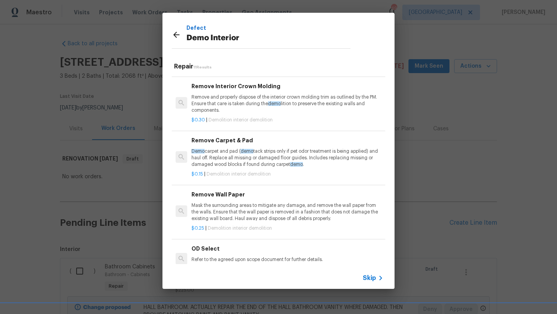
scroll to position [364, 0]
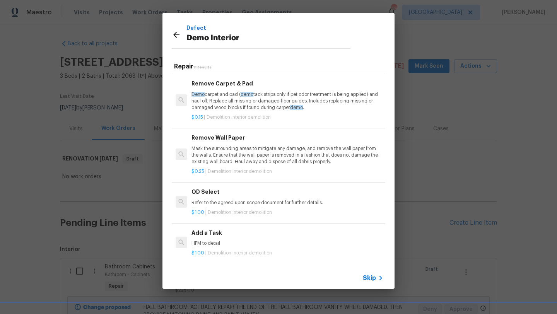
click at [214, 236] on h6 "Add a Task" at bounding box center [287, 233] width 192 height 9
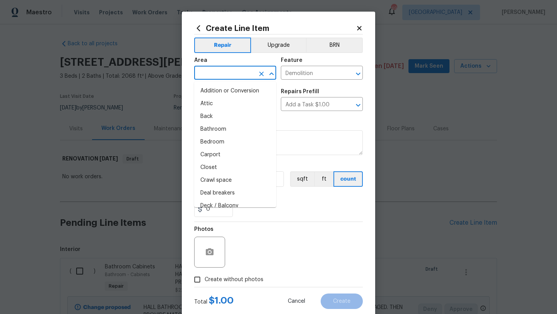
click at [240, 70] on input "text" at bounding box center [224, 74] width 60 height 12
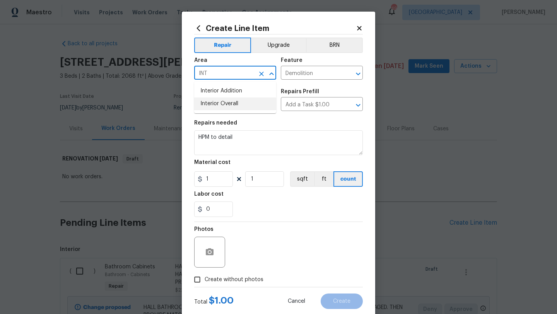
click at [244, 101] on li "Interior Overall" at bounding box center [235, 103] width 82 height 13
type input "Interior Overall"
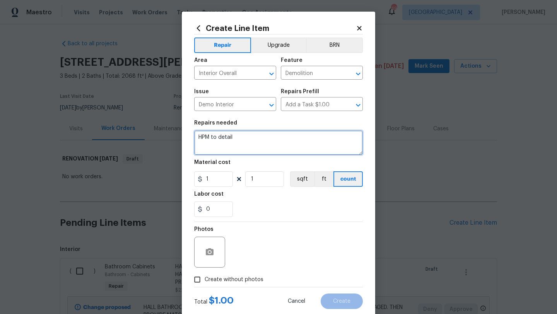
drag, startPoint x: 234, startPoint y: 140, endPoint x: 196, endPoint y: 138, distance: 38.7
click at [196, 138] on textarea "HPM to detail" at bounding box center [278, 142] width 169 height 25
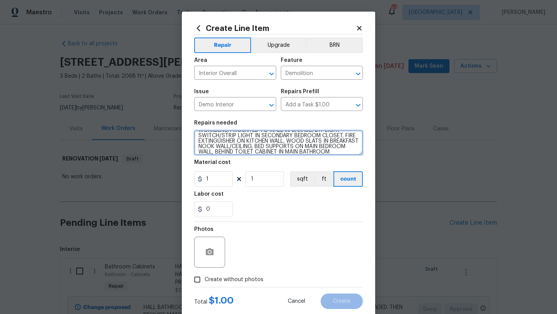
scroll to position [18, 0]
type textarea "DEMO: BIRD HOUSES MOUNTED TO EXTERIOR OF HOUSE, WORKBENCH MOUNTED TO WALL IN GA…"
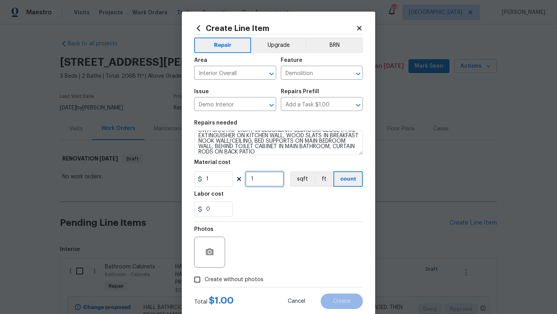
drag, startPoint x: 256, startPoint y: 180, endPoint x: 244, endPoint y: 180, distance: 12.4
click at [244, 180] on div "1 1 sqft ft count" at bounding box center [278, 178] width 169 height 15
type input "200"
click at [254, 278] on span "Create without photos" at bounding box center [234, 280] width 59 height 8
click at [205, 278] on input "Create without photos" at bounding box center [197, 279] width 15 height 15
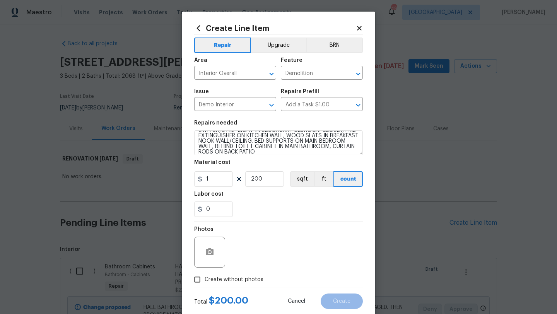
checkbox input "true"
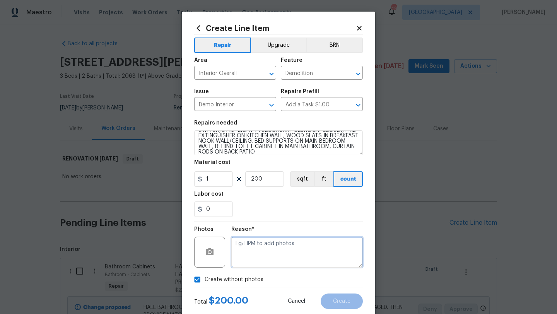
click at [264, 262] on textarea at bounding box center [297, 252] width 132 height 31
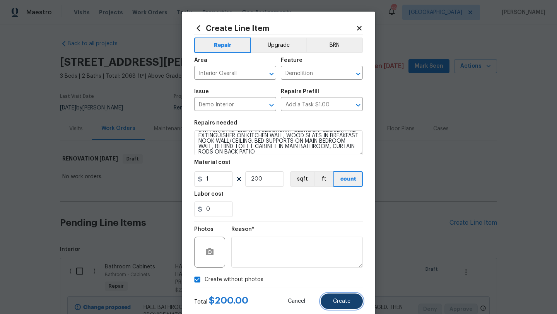
click at [340, 301] on span "Create" at bounding box center [341, 302] width 17 height 6
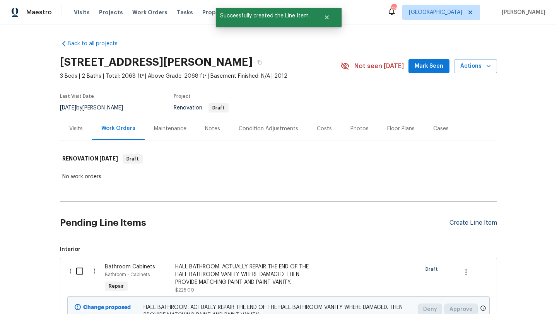
click at [466, 222] on div "Create Line Item" at bounding box center [474, 222] width 48 height 7
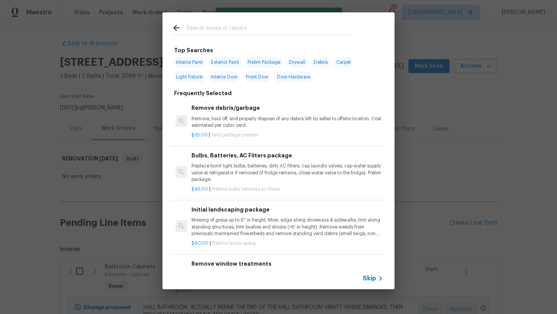
click at [241, 27] on input "text" at bounding box center [268, 29] width 164 height 12
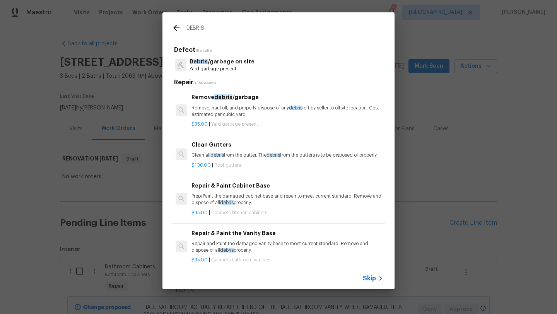
type input "DEBRIS"
click at [230, 104] on div "Remove debris /garbage Remove, haul off, and properly dispose of any debris lef…" at bounding box center [287, 105] width 192 height 25
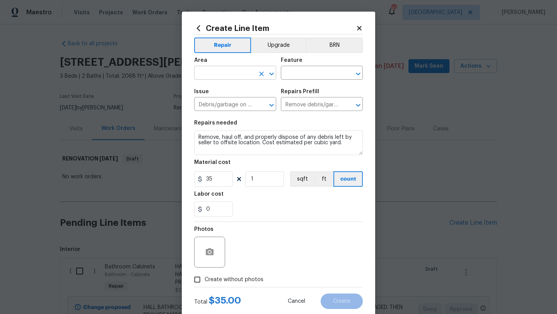
click at [231, 71] on input "text" at bounding box center [224, 74] width 60 height 12
click at [230, 102] on li "Interior Overall" at bounding box center [235, 103] width 82 height 13
type input "Interior Overall"
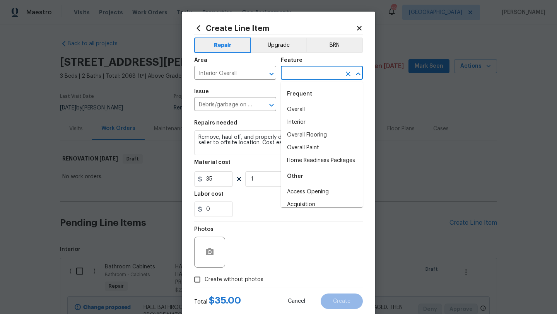
click at [298, 77] on input "text" at bounding box center [311, 74] width 60 height 12
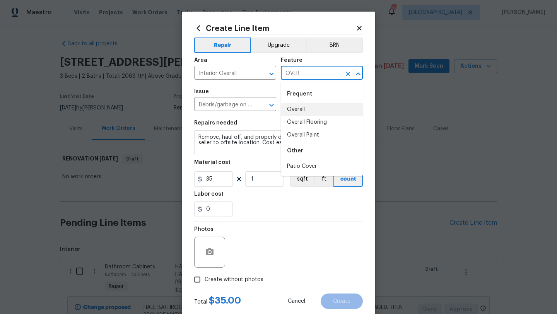
click at [297, 108] on li "Overall" at bounding box center [322, 109] width 82 height 13
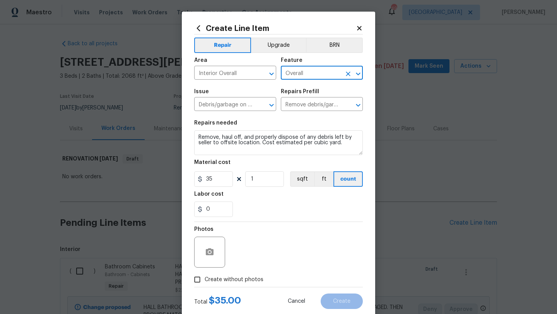
type input "Overall"
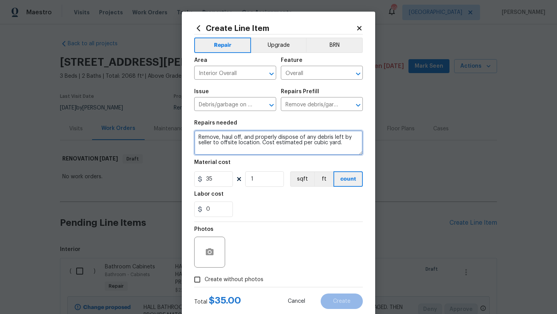
drag, startPoint x: 256, startPoint y: 149, endPoint x: 193, endPoint y: 133, distance: 64.7
click at [193, 133] on div "Create Line Item Repair Upgrade BRN Area Interior Overall ​ Feature Overall ​ I…" at bounding box center [278, 167] width 193 height 310
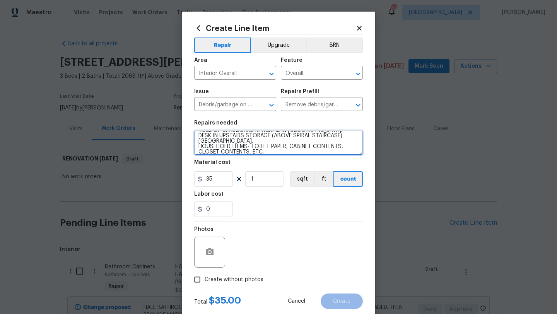
type textarea "BLINDS/BRACKETS TO TRASH. LAMP IN ATTIC. ROLL OF CARDBOARD MATERIAL IN ATTIC. D…"
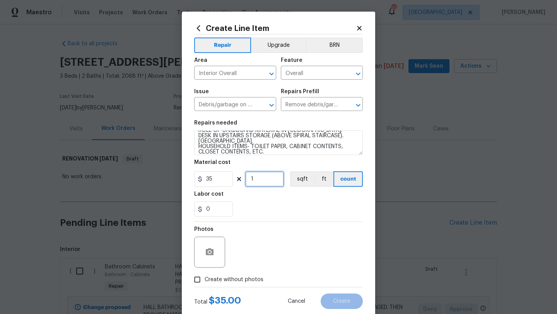
click at [250, 181] on input "1" at bounding box center [264, 178] width 39 height 15
type input "20"
click at [245, 279] on span "Create without photos" at bounding box center [234, 280] width 59 height 8
click at [205, 279] on input "Create without photos" at bounding box center [197, 279] width 15 height 15
checkbox input "true"
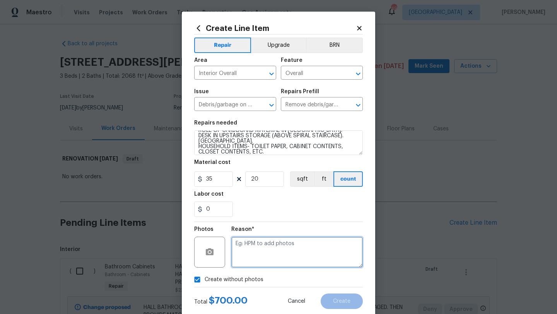
click at [254, 254] on textarea at bounding box center [297, 252] width 132 height 31
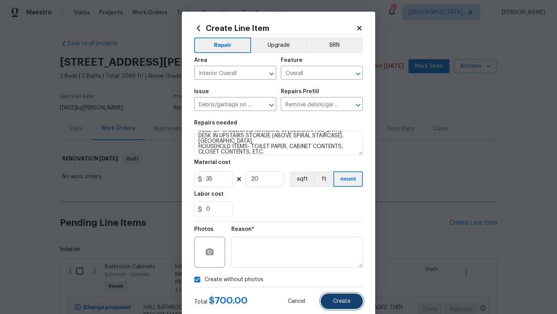
click at [336, 301] on span "Create" at bounding box center [341, 302] width 17 height 6
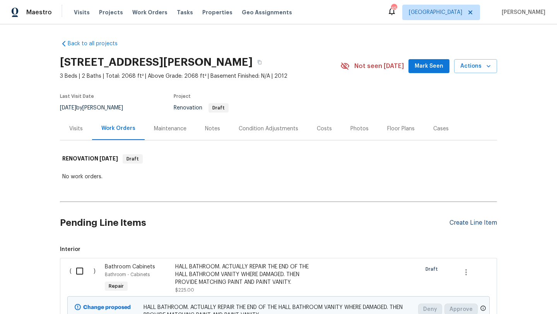
click at [455, 223] on div "Create Line Item" at bounding box center [474, 222] width 48 height 7
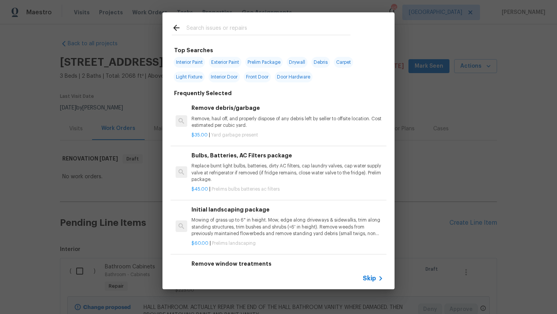
click at [234, 27] on input "text" at bounding box center [268, 29] width 164 height 12
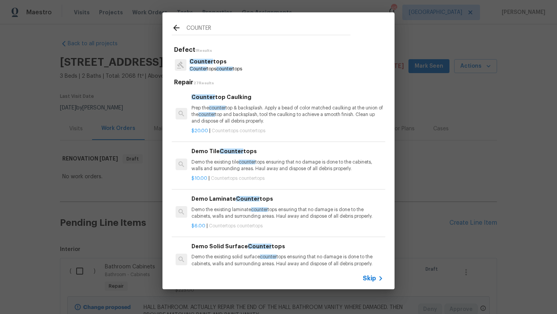
type input "COUNTER"
click at [224, 105] on p "Prep the counter top & backsplash. Apply a bead of color matched caulking at th…" at bounding box center [287, 115] width 192 height 20
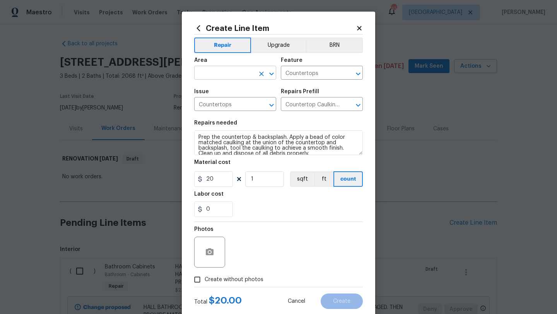
click at [221, 75] on input "text" at bounding box center [224, 74] width 60 height 12
click at [214, 90] on li "Kitchen" at bounding box center [235, 91] width 82 height 13
type input "Kitchen"
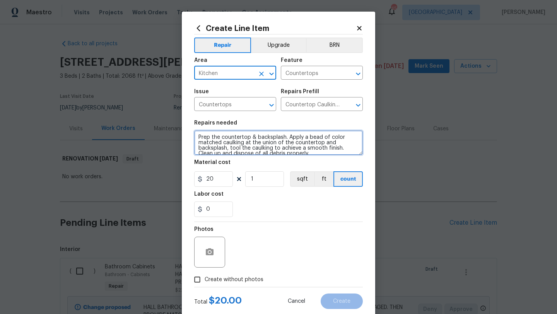
click at [197, 136] on textarea "Prep the countertop & backsplash. Apply a bead of color matched caulking at the…" at bounding box center [278, 142] width 169 height 25
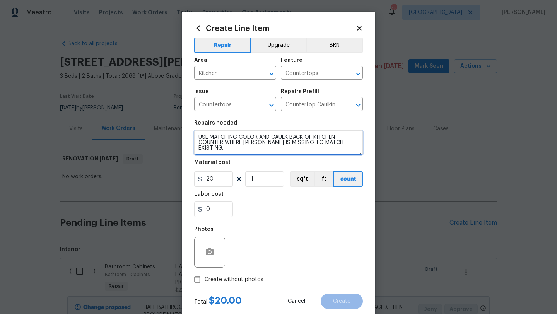
type textarea "USE MATCHING COLOR AND CAULK BACK OF KITCHEN COUNTER WHERE CAULKING IS MISSING …"
click at [221, 282] on span "Create without photos" at bounding box center [234, 280] width 59 height 8
click at [205, 282] on input "Create without photos" at bounding box center [197, 279] width 15 height 15
checkbox input "true"
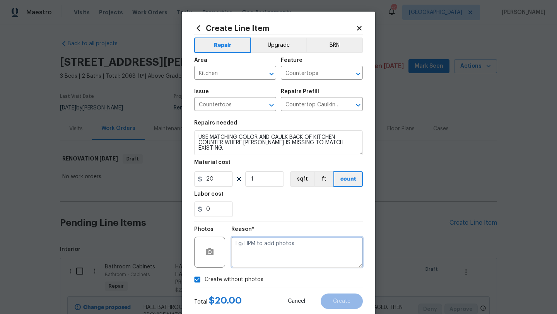
click at [244, 267] on textarea at bounding box center [297, 252] width 132 height 31
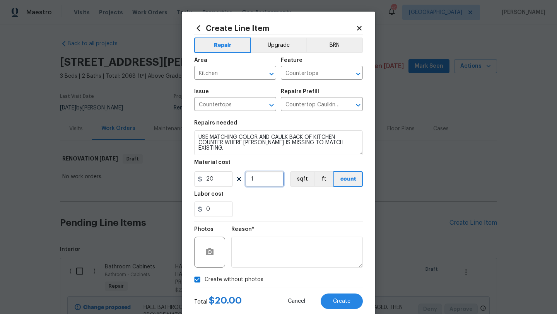
click at [255, 180] on input "1" at bounding box center [264, 178] width 39 height 15
drag, startPoint x: 213, startPoint y: 210, endPoint x: 191, endPoint y: 210, distance: 21.3
click at [191, 210] on div "Create Line Item Repair Upgrade BRN Area Kitchen ​ Feature Countertops ​ Issue …" at bounding box center [278, 167] width 193 height 310
type input "5"
click at [265, 210] on div "5" at bounding box center [278, 209] width 169 height 15
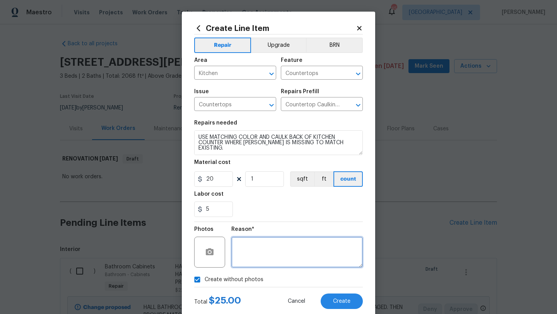
click at [318, 253] on textarea at bounding box center [297, 252] width 132 height 31
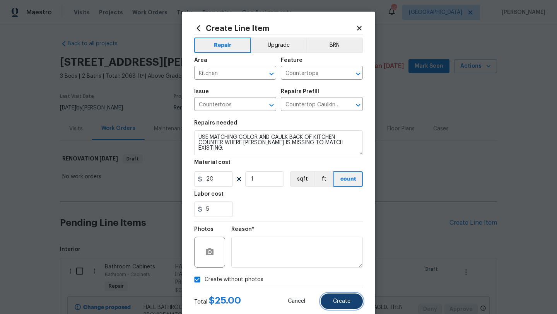
click at [347, 295] on button "Create" at bounding box center [342, 301] width 42 height 15
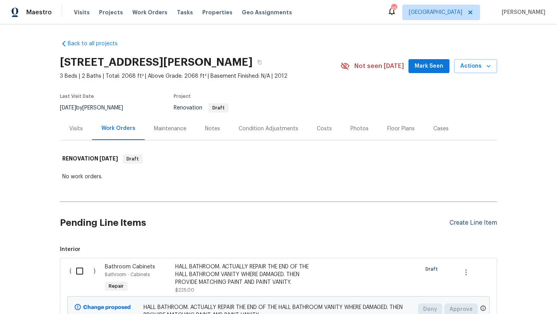
click at [462, 224] on div "Create Line Item" at bounding box center [474, 222] width 48 height 7
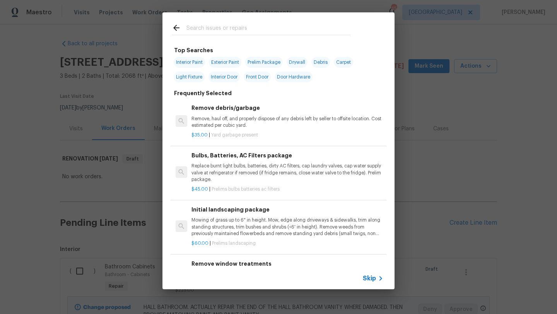
click at [249, 28] on input "text" at bounding box center [268, 29] width 164 height 12
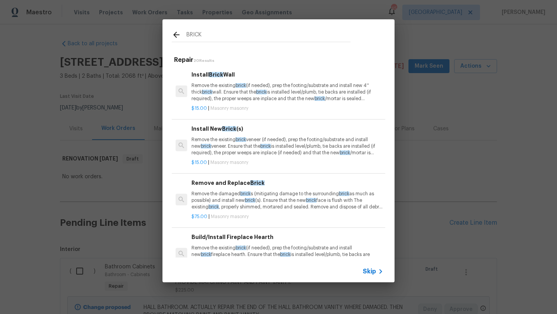
type input "BRICK"
click at [260, 144] on span "brick" at bounding box center [265, 146] width 10 height 5
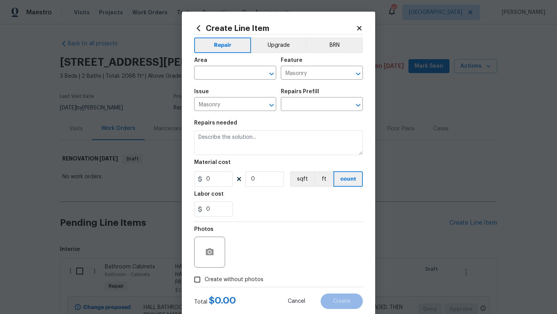
type input "Install New Brick(s) $15.00"
type textarea "Remove the existing brick veneer (if needed), prep the footing/substrate and in…"
type input "15"
type input "1"
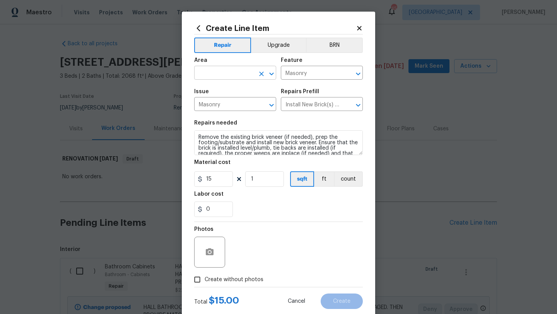
click at [230, 75] on input "text" at bounding box center [224, 74] width 60 height 12
click at [231, 101] on li "Main Living Room" at bounding box center [235, 103] width 82 height 13
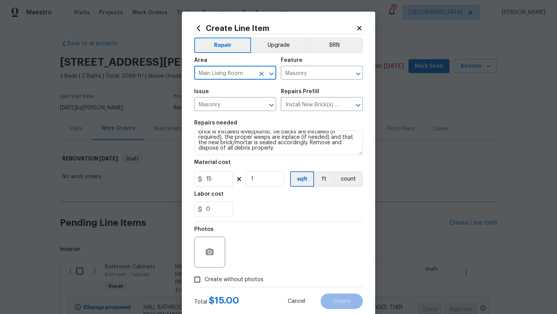
type input "Main Living Room"
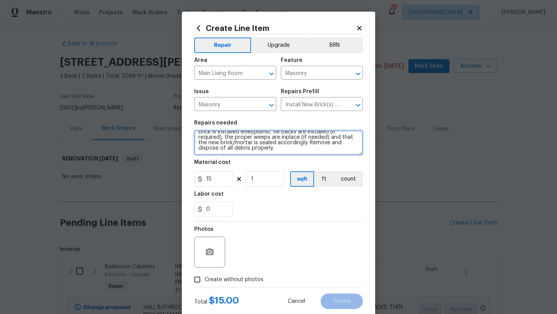
scroll to position [0, 0]
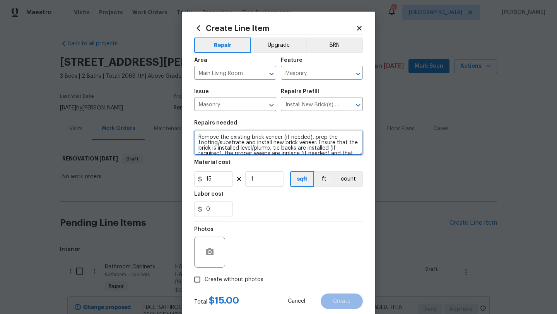
drag, startPoint x: 280, startPoint y: 150, endPoint x: 183, endPoint y: 119, distance: 102.0
click at [183, 119] on div "Create Line Item Repair Upgrade BRN Area Main Living Room ​ Feature Masonry ​ I…" at bounding box center [278, 167] width 193 height 310
type textarea "REMOVE DOG DOOR IN LIVING ROOM/PATIO. REPLACE DRYWALL AND TEXTURE TO MATCH. REP…"
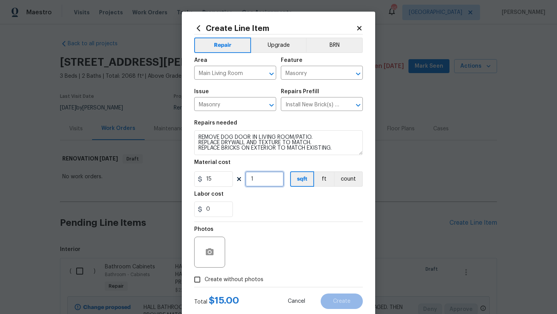
drag, startPoint x: 255, startPoint y: 182, endPoint x: 251, endPoint y: 182, distance: 4.3
click at [251, 182] on input "1" at bounding box center [264, 178] width 39 height 15
type input "13"
drag, startPoint x: 213, startPoint y: 212, endPoint x: 196, endPoint y: 212, distance: 16.6
click at [196, 212] on input "0" at bounding box center [213, 209] width 39 height 15
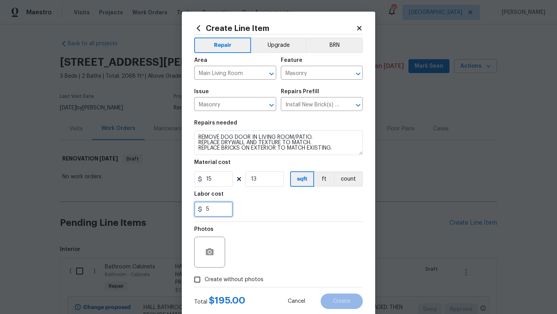
type input "5"
click at [236, 277] on span "Create without photos" at bounding box center [234, 280] width 59 height 8
click at [205, 277] on input "Create without photos" at bounding box center [197, 279] width 15 height 15
checkbox input "true"
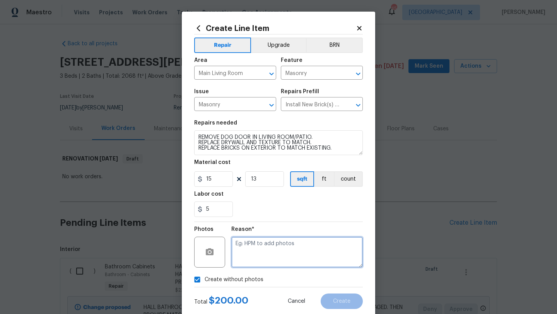
click at [257, 255] on textarea at bounding box center [297, 252] width 132 height 31
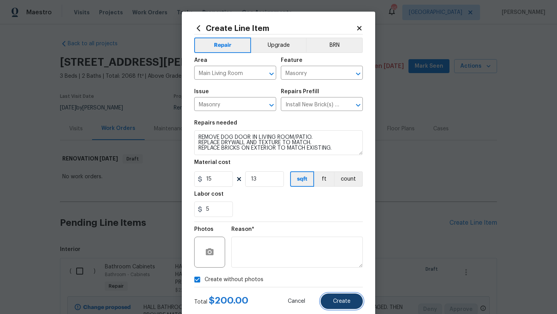
click at [347, 299] on span "Create" at bounding box center [341, 302] width 17 height 6
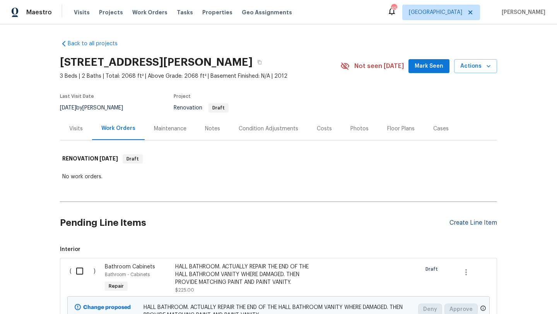
click at [462, 221] on div "Create Line Item" at bounding box center [474, 222] width 48 height 7
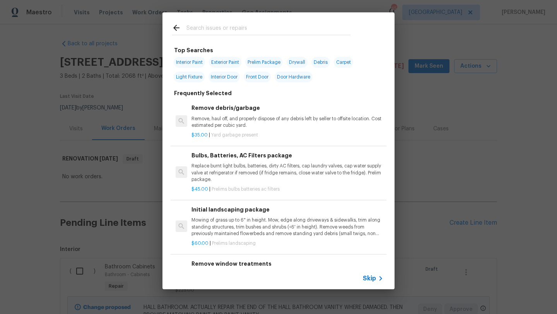
click at [221, 28] on input "text" at bounding box center [268, 29] width 164 height 12
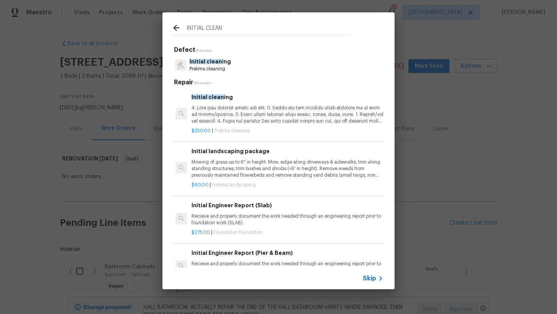
type input "INITIAL CLEAN"
click at [227, 118] on p at bounding box center [287, 115] width 192 height 20
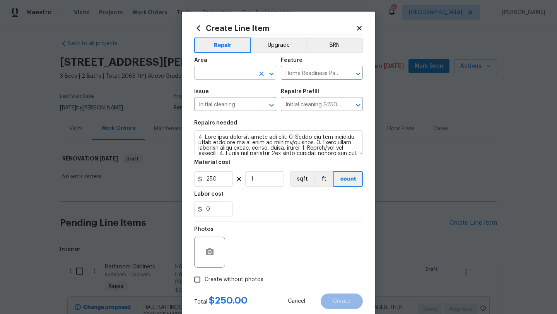
click at [229, 74] on input "text" at bounding box center [224, 74] width 60 height 12
click at [228, 100] on li "Interior Overall" at bounding box center [235, 103] width 82 height 13
type input "Interior Overall"
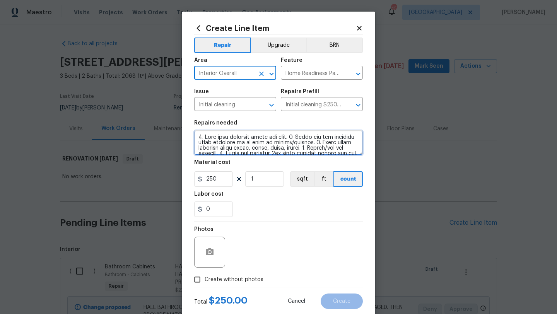
click at [198, 138] on textarea at bounding box center [278, 142] width 169 height 25
type textarea "1. Wipe down exterior doors and trim. 2. Clean out all exterior light fixtures …"
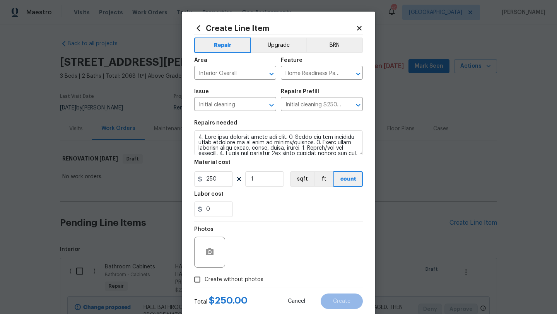
click at [243, 281] on span "Create without photos" at bounding box center [234, 280] width 59 height 8
click at [205, 281] on input "Create without photos" at bounding box center [197, 279] width 15 height 15
checkbox input "true"
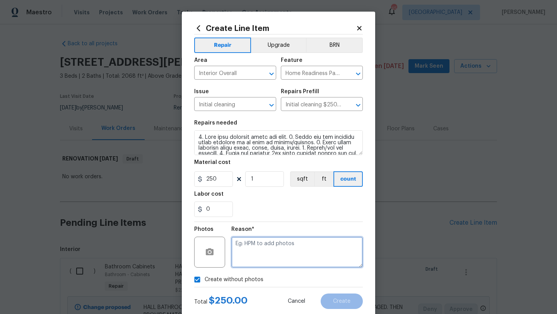
click at [254, 260] on textarea at bounding box center [297, 252] width 132 height 31
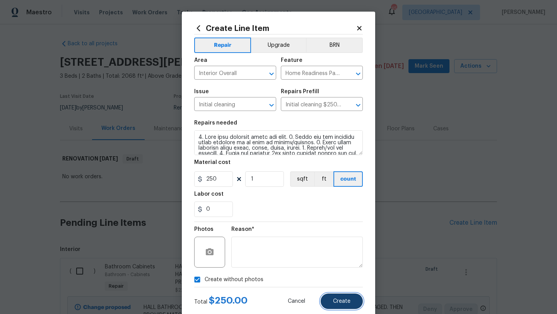
click at [332, 299] on button "Create" at bounding box center [342, 301] width 42 height 15
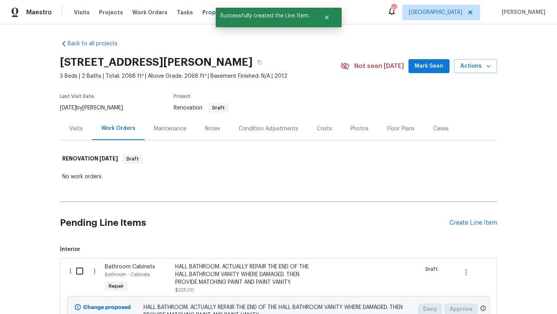
click at [459, 222] on div "Create Line Item" at bounding box center [474, 222] width 48 height 7
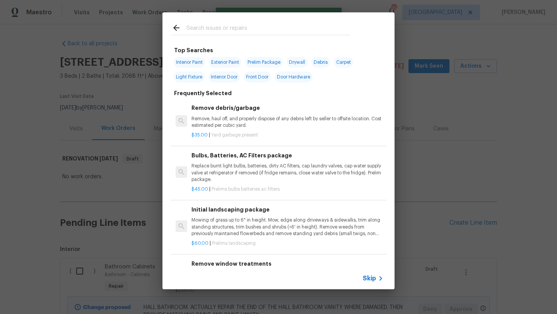
click at [232, 28] on input "text" at bounding box center [268, 29] width 164 height 12
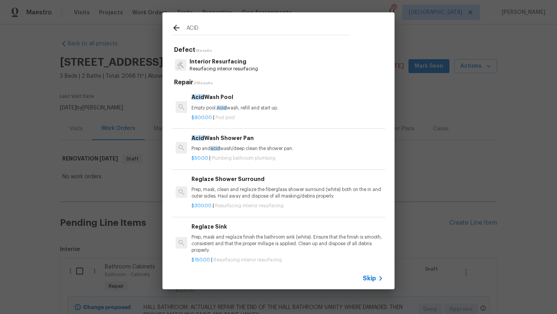
type input "ACID"
click at [236, 149] on p "Prep and acid wash/deep clean the shower pan." at bounding box center [287, 148] width 192 height 7
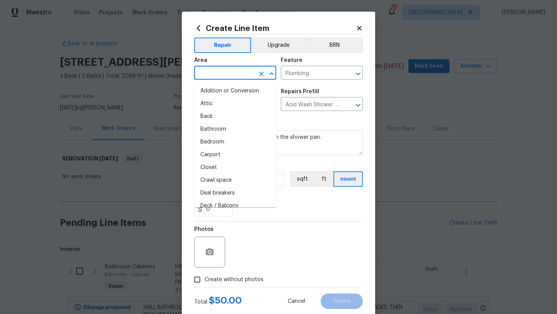
click at [236, 75] on input "text" at bounding box center [224, 74] width 60 height 12
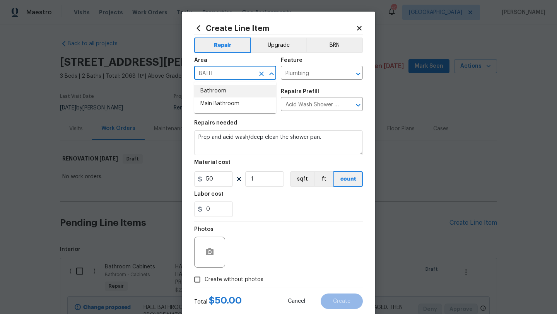
click at [230, 91] on li "Bathroom" at bounding box center [235, 91] width 82 height 13
type input "Bathroom"
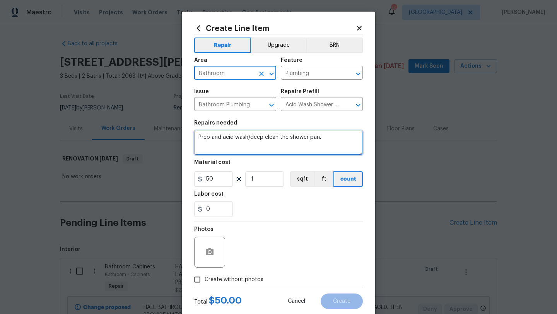
click at [326, 141] on textarea "Prep and acid wash/deep clean the shower pan." at bounding box center [278, 142] width 169 height 25
type textarea "Prep and acid wash/deep clean the shower pan IN MAIN BATHROOM AND TUB IN HALL B…"
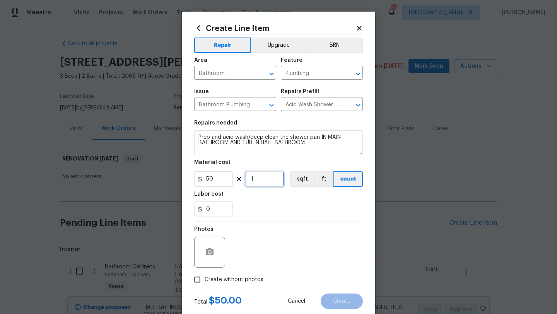
drag, startPoint x: 253, startPoint y: 179, endPoint x: 245, endPoint y: 179, distance: 8.5
click at [245, 179] on div "50 1 sqft ft count" at bounding box center [278, 178] width 169 height 15
type input "2"
click at [240, 280] on span "Create without photos" at bounding box center [234, 280] width 59 height 8
click at [205, 280] on input "Create without photos" at bounding box center [197, 279] width 15 height 15
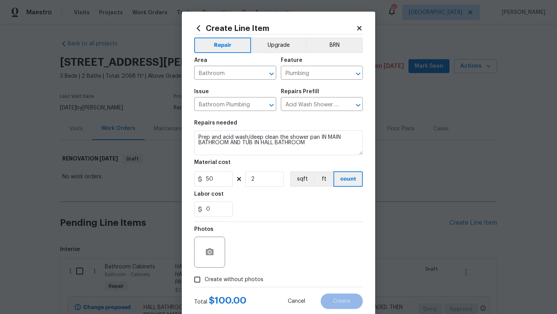
checkbox input "true"
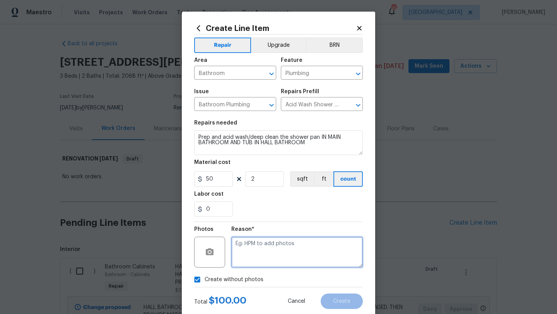
click at [257, 252] on textarea at bounding box center [297, 252] width 132 height 31
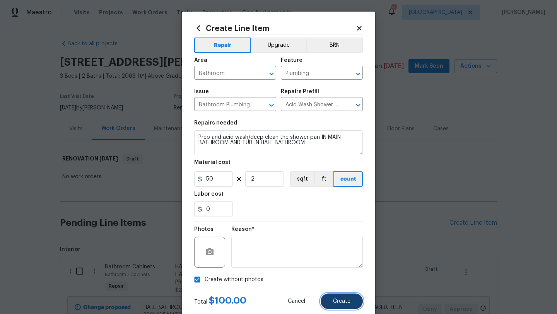
click at [333, 299] on button "Create" at bounding box center [342, 301] width 42 height 15
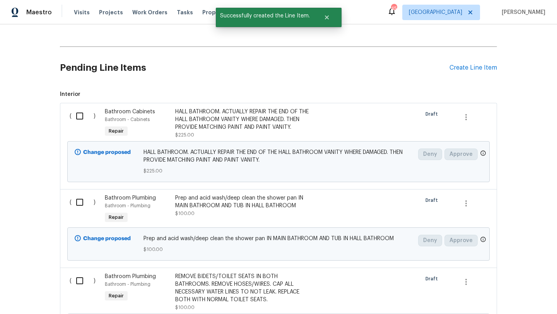
scroll to position [161, 0]
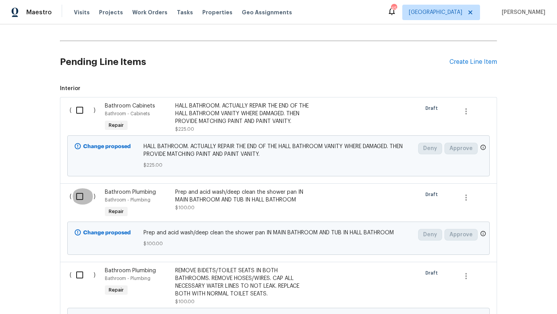
click at [80, 198] on input "checkbox" at bounding box center [83, 196] width 22 height 16
checkbox input "true"
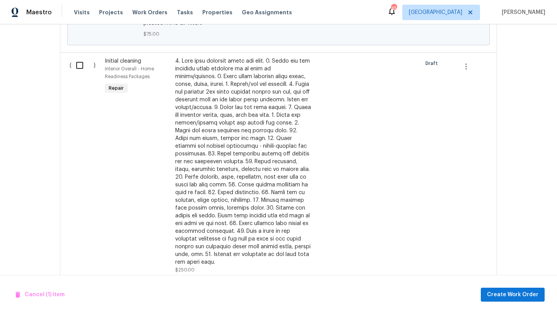
scroll to position [879, 0]
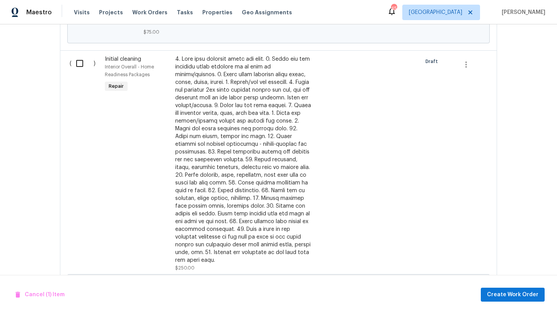
click at [79, 65] on input "checkbox" at bounding box center [83, 63] width 22 height 16
checkbox input "true"
click at [493, 292] on span "Create Work Order" at bounding box center [512, 295] width 51 height 10
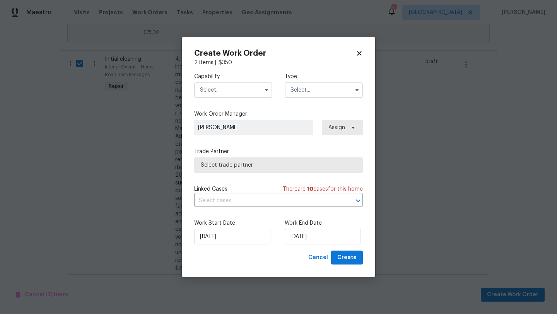
click at [244, 90] on input "text" at bounding box center [233, 89] width 78 height 15
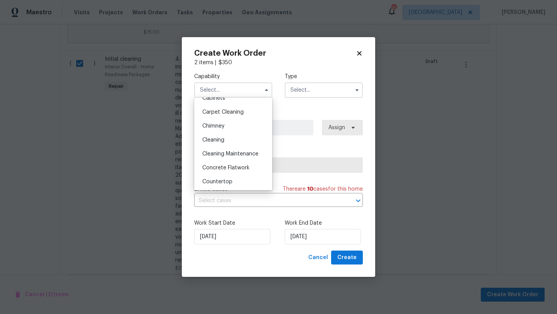
scroll to position [85, 0]
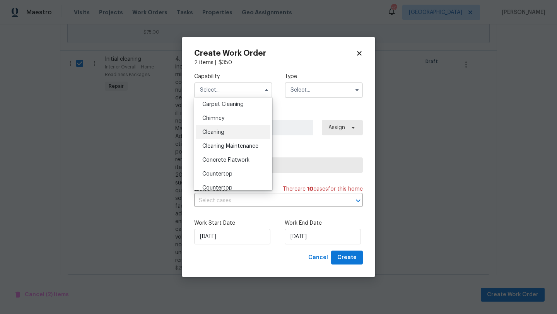
click at [227, 132] on div "Cleaning" at bounding box center [233, 132] width 74 height 14
type input "Cleaning"
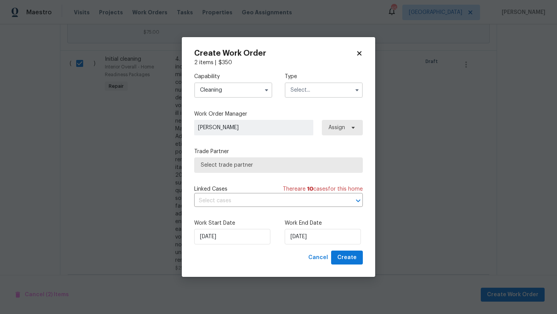
click at [306, 88] on input "text" at bounding box center [324, 89] width 78 height 15
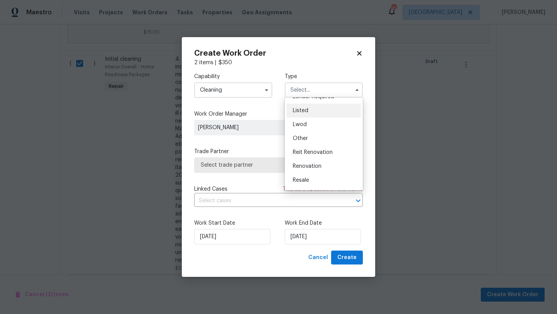
scroll to position [92, 0]
click at [310, 140] on span "Renovation" at bounding box center [307, 139] width 29 height 5
type input "Renovation"
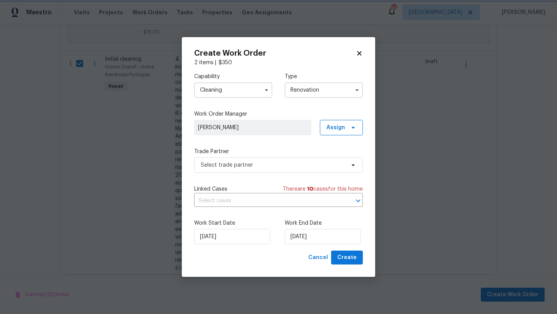
scroll to position [0, 0]
click at [313, 169] on span "Select trade partner" at bounding box center [278, 164] width 169 height 15
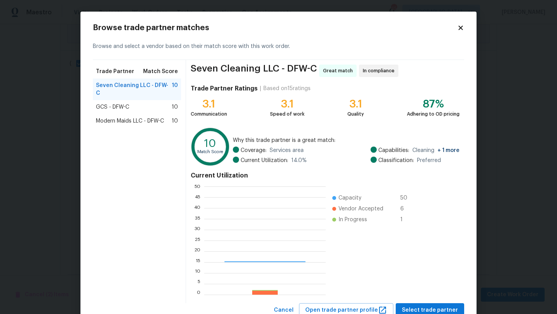
scroll to position [108, 121]
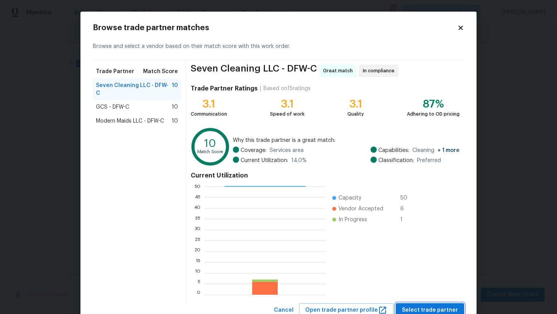
click at [428, 307] on span "Select trade partner" at bounding box center [430, 311] width 56 height 10
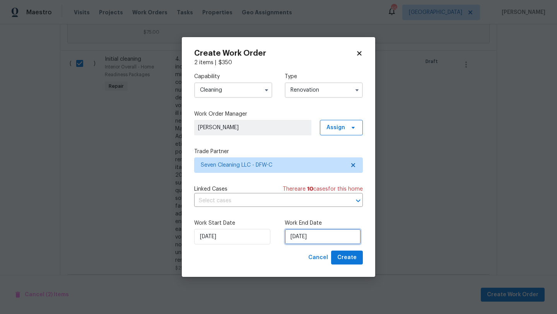
click at [324, 237] on input "[DATE]" at bounding box center [323, 236] width 76 height 15
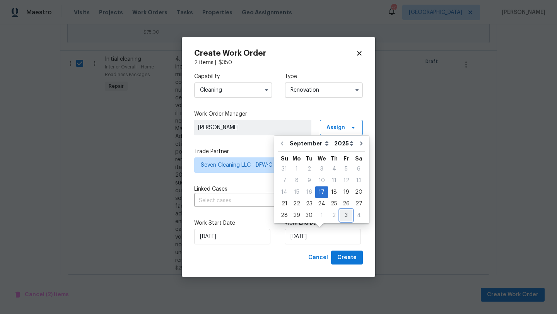
click at [341, 216] on div "3" at bounding box center [346, 215] width 12 height 11
type input "10/3/2025"
select select "9"
click at [282, 143] on icon "Go to previous month" at bounding box center [282, 143] width 6 height 6
type input "[DATE]"
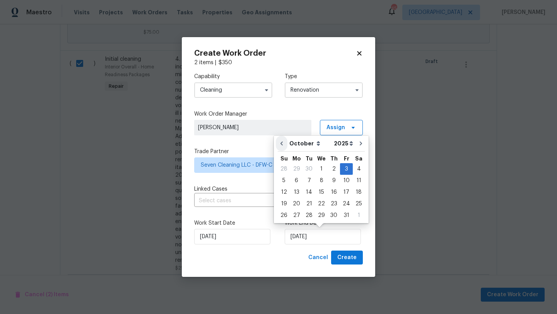
select select "8"
click at [344, 215] on div "3" at bounding box center [346, 215] width 12 height 11
type input "10/3/2025"
select select "9"
click at [345, 258] on span "Create" at bounding box center [346, 258] width 19 height 10
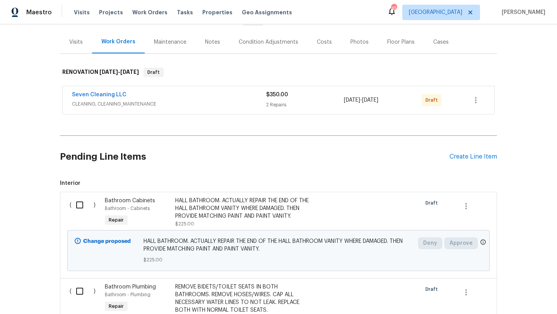
scroll to position [104, 0]
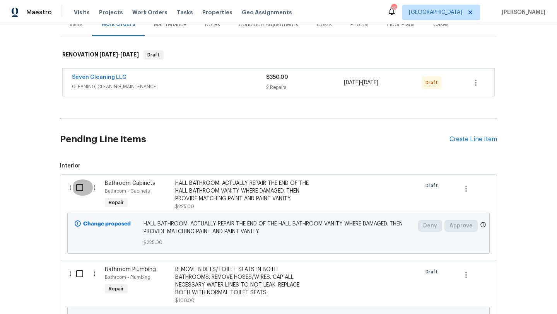
click at [80, 184] on input "checkbox" at bounding box center [83, 188] width 22 height 16
checkbox input "true"
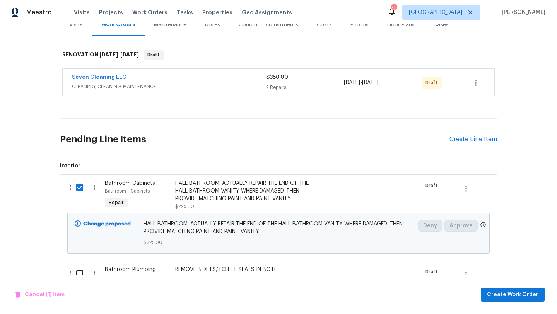
click at [78, 270] on input "checkbox" at bounding box center [83, 274] width 22 height 16
checkbox input "true"
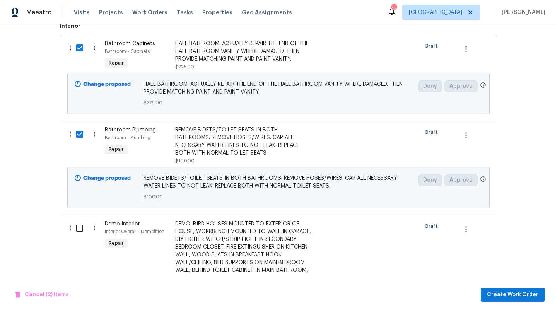
scroll to position [330, 0]
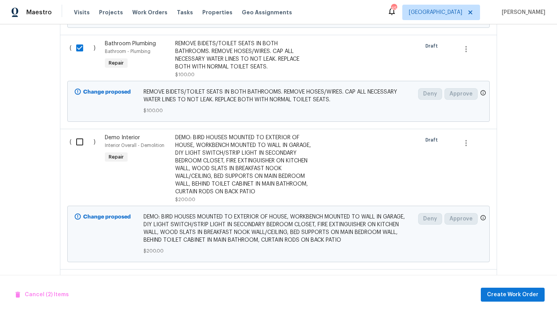
click at [79, 145] on input "checkbox" at bounding box center [83, 142] width 22 height 16
checkbox input "true"
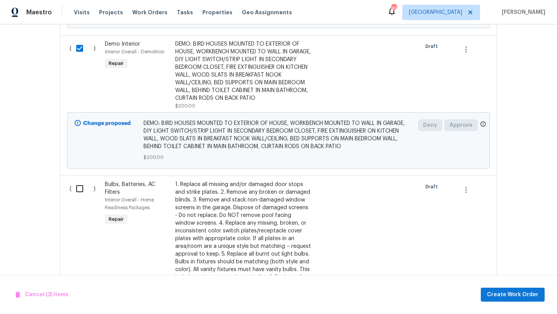
scroll to position [499, 0]
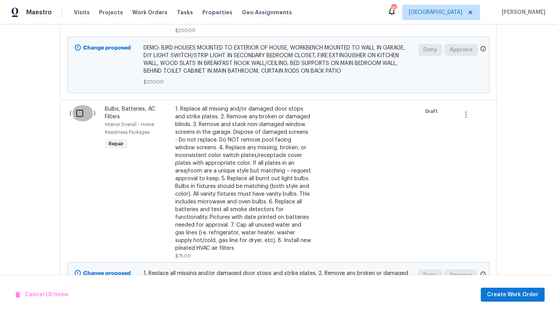
click at [81, 116] on input "checkbox" at bounding box center [83, 113] width 22 height 16
checkbox input "true"
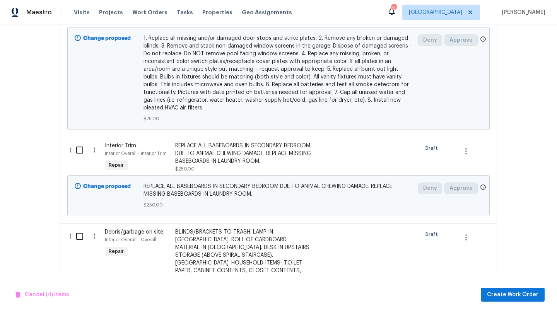
scroll to position [740, 0]
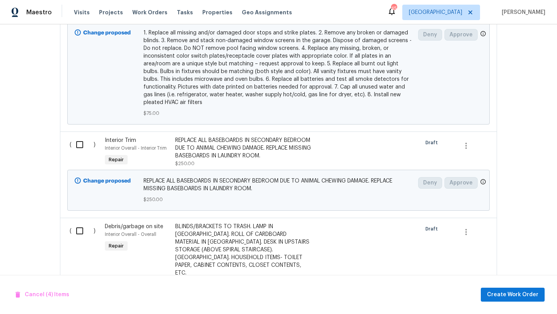
click at [78, 144] on input "checkbox" at bounding box center [83, 145] width 22 height 16
checkbox input "true"
click at [79, 229] on input "checkbox" at bounding box center [83, 231] width 22 height 16
checkbox input "true"
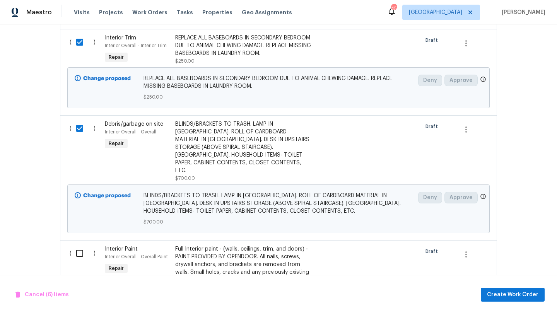
scroll to position [945, 0]
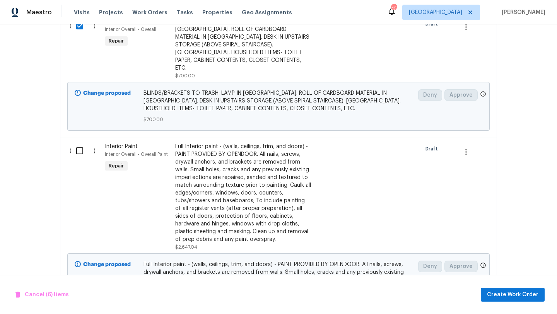
click at [79, 143] on input "checkbox" at bounding box center [83, 151] width 22 height 16
checkbox input "true"
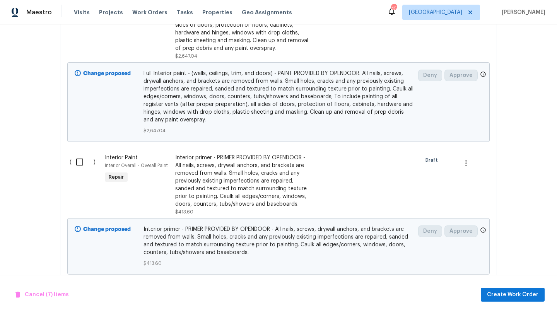
click at [79, 154] on input "checkbox" at bounding box center [83, 162] width 22 height 16
checkbox input "true"
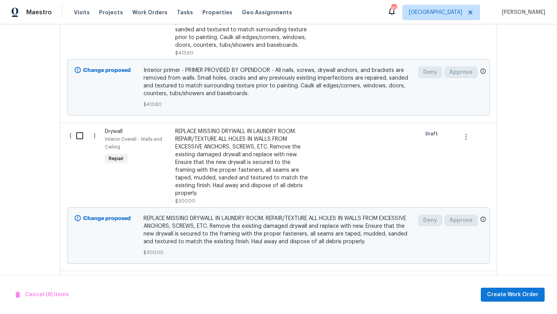
scroll to position [1297, 0]
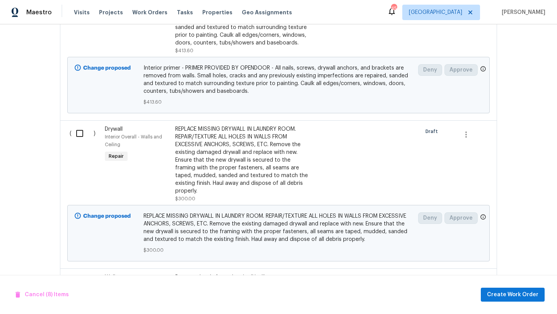
click at [80, 125] on input "checkbox" at bounding box center [83, 133] width 22 height 16
checkbox input "true"
click at [84, 274] on input "checkbox" at bounding box center [83, 282] width 22 height 16
checkbox input "true"
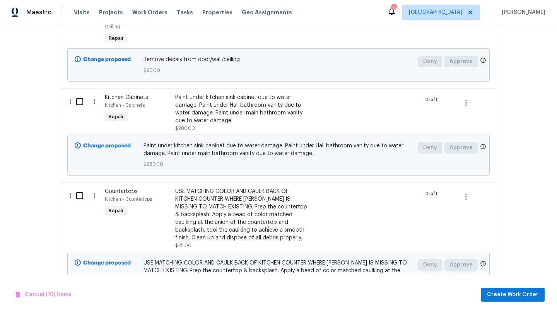
scroll to position [1570, 0]
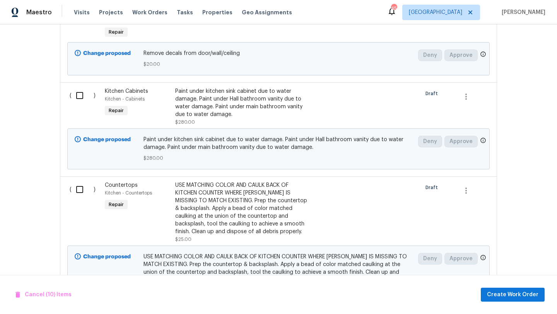
click at [81, 87] on input "checkbox" at bounding box center [83, 95] width 22 height 16
checkbox input "true"
click at [82, 181] on input "checkbox" at bounding box center [83, 189] width 22 height 16
checkbox input "true"
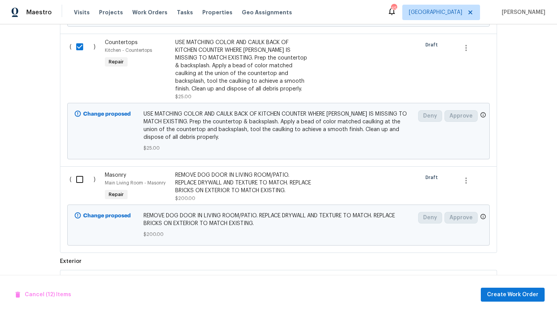
scroll to position [1715, 0]
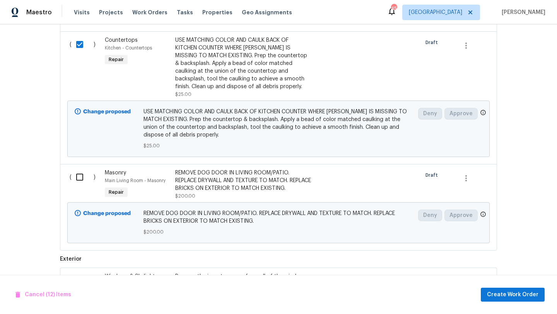
click at [79, 169] on input "checkbox" at bounding box center [83, 177] width 22 height 16
checkbox input "true"
click at [81, 273] on input "checkbox" at bounding box center [83, 281] width 22 height 16
checkbox input "true"
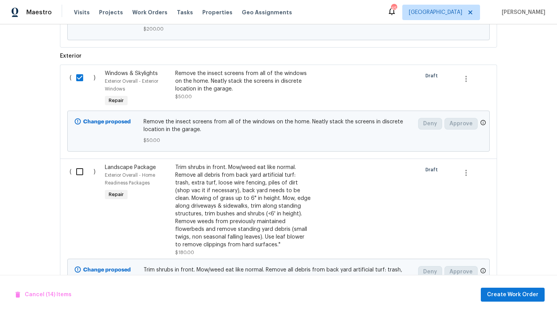
scroll to position [1941, 0]
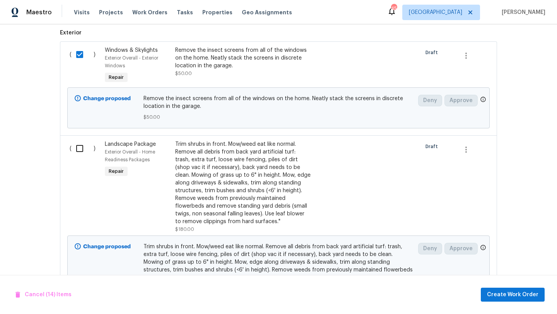
click at [80, 140] on input "checkbox" at bounding box center [83, 148] width 22 height 16
checkbox input "true"
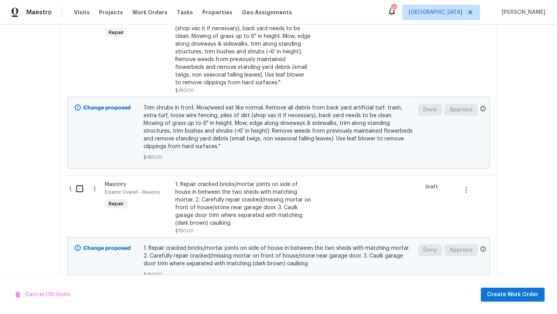
scroll to position [2094, 0]
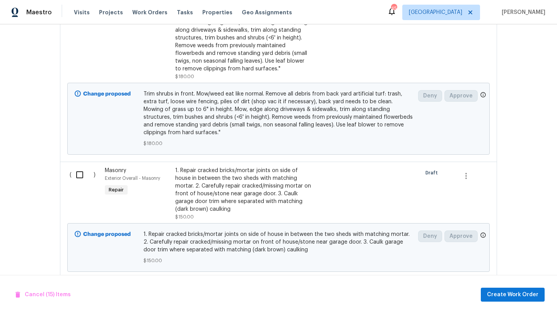
click at [79, 167] on input "checkbox" at bounding box center [83, 175] width 22 height 16
checkbox input "true"
click at [79, 284] on input "checkbox" at bounding box center [83, 292] width 22 height 16
checkbox input "true"
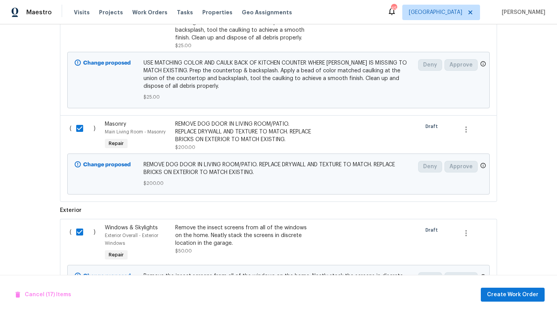
scroll to position [1758, 0]
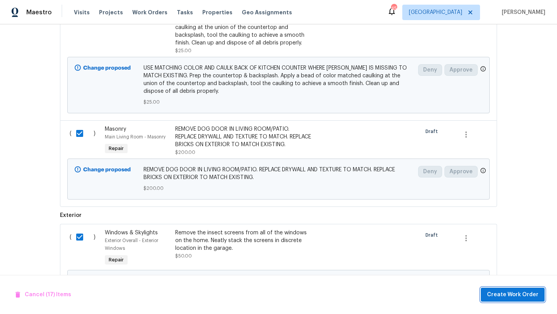
click at [508, 293] on span "Create Work Order" at bounding box center [512, 295] width 51 height 10
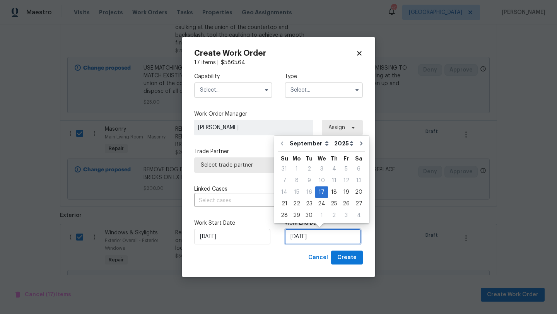
click at [340, 238] on input "[DATE]" at bounding box center [323, 236] width 76 height 15
click at [345, 216] on div "3" at bounding box center [346, 215] width 12 height 11
type input "10/3/2025"
select select "9"
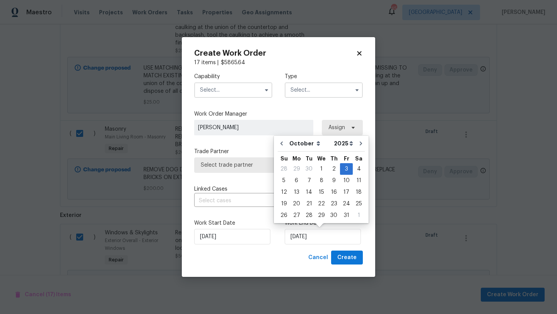
click at [252, 94] on input "text" at bounding box center [233, 89] width 78 height 15
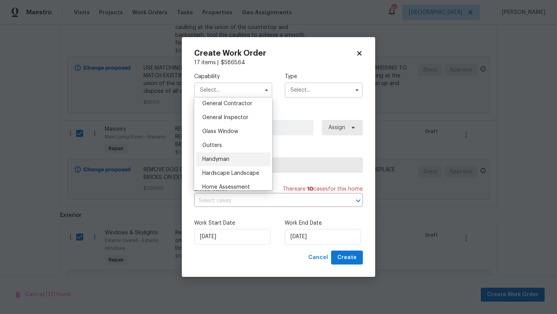
scroll to position [372, 0]
click at [237, 104] on span "General Contractor" at bounding box center [227, 104] width 50 height 5
type input "General Contractor"
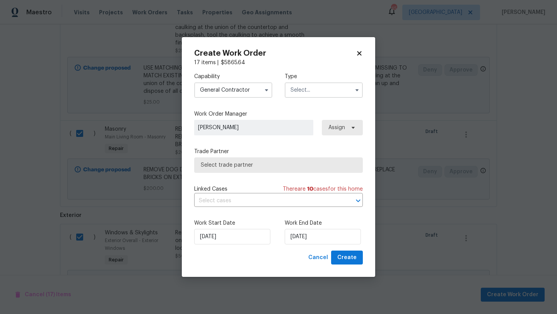
click at [324, 160] on span "Select trade partner" at bounding box center [278, 164] width 169 height 15
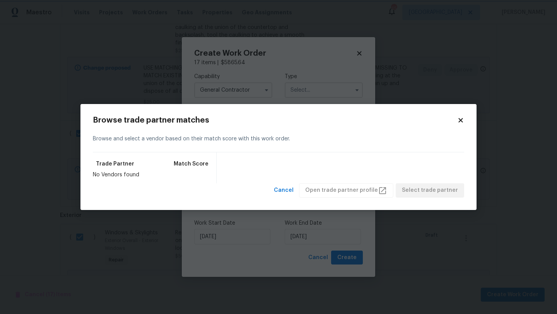
click at [337, 95] on body "Maestro Visits Projects Work Orders Tasks Properties Geo Assignments 45 Dallas …" at bounding box center [278, 157] width 557 height 314
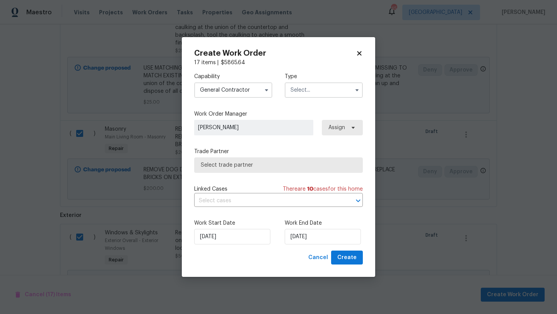
click at [337, 95] on input "text" at bounding box center [324, 89] width 78 height 15
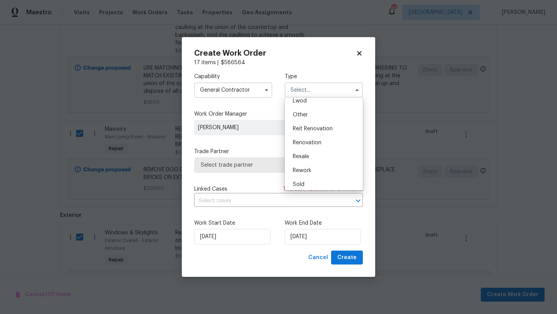
scroll to position [92, 0]
click at [318, 138] on span "Renovation" at bounding box center [307, 139] width 29 height 5
type input "Renovation"
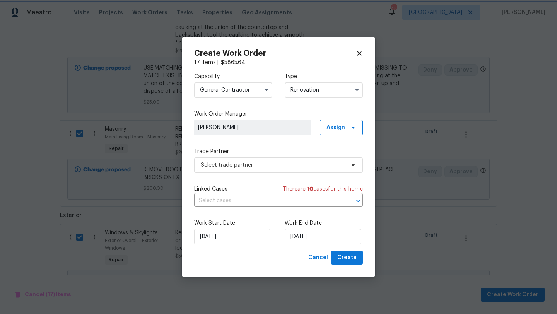
scroll to position [0, 0]
click at [339, 168] on span "Select trade partner" at bounding box center [273, 165] width 144 height 8
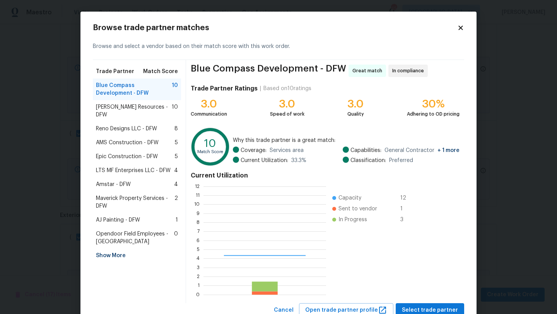
scroll to position [108, 123]
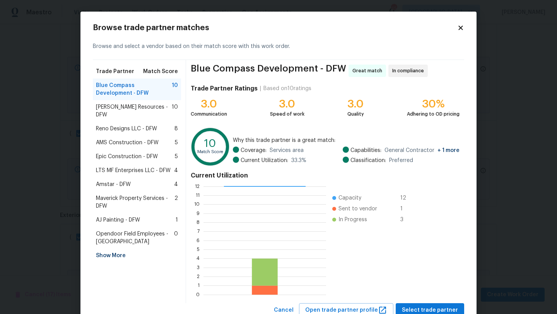
click at [141, 125] on span "Reno Designs LLC - DFW" at bounding box center [126, 129] width 61 height 8
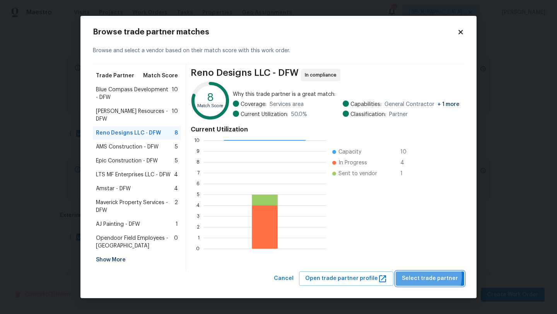
click at [428, 274] on span "Select trade partner" at bounding box center [430, 279] width 56 height 10
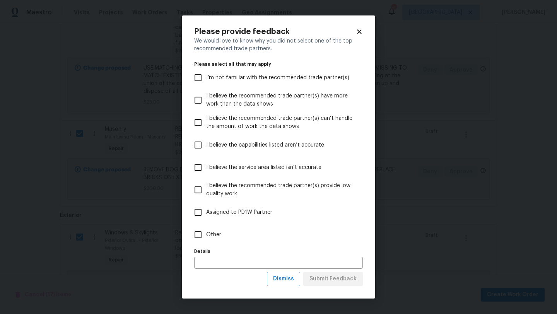
click at [215, 232] on span "Other" at bounding box center [213, 235] width 15 height 8
click at [206, 232] on input "Other" at bounding box center [198, 235] width 16 height 16
checkbox input "true"
click at [223, 260] on input "text" at bounding box center [278, 263] width 169 height 12
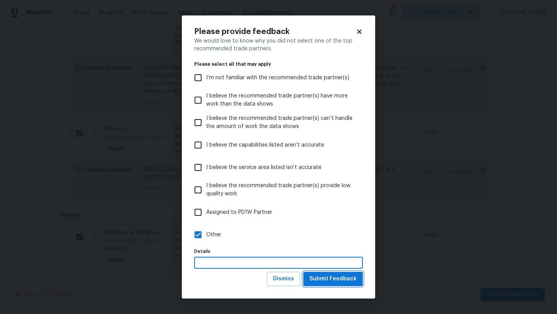
click at [320, 286] on button "Submit Feedback" at bounding box center [333, 279] width 60 height 14
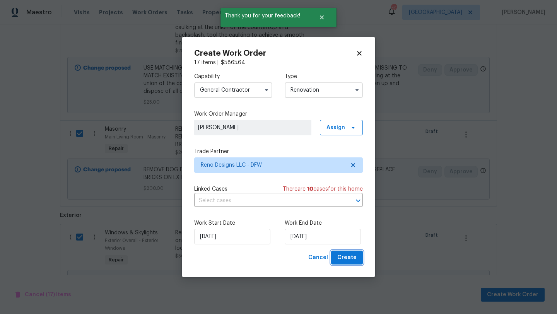
click at [343, 257] on span "Create" at bounding box center [346, 258] width 19 height 10
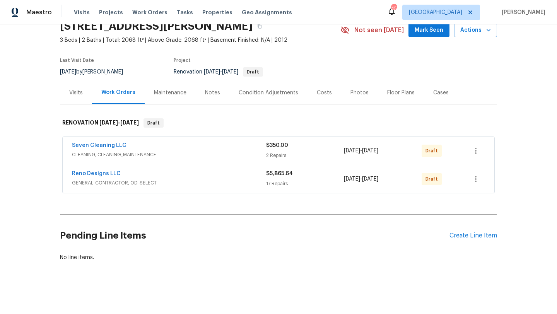
click at [325, 93] on div "Costs" at bounding box center [324, 93] width 15 height 8
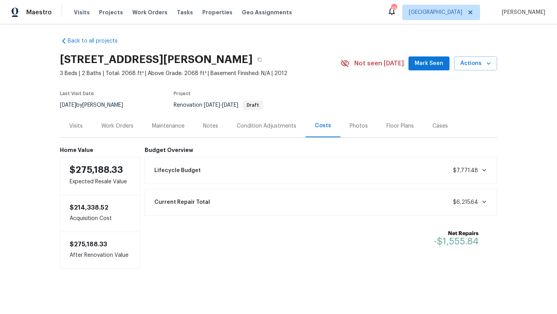
scroll to position [4, 0]
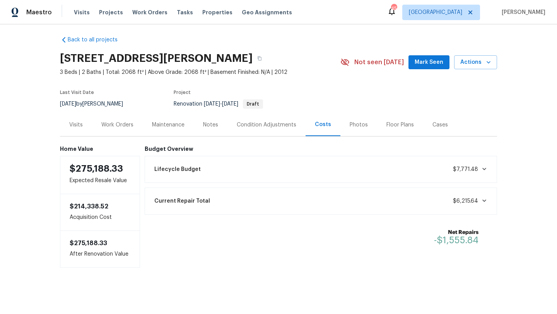
click at [122, 124] on div "Work Orders" at bounding box center [117, 125] width 32 height 8
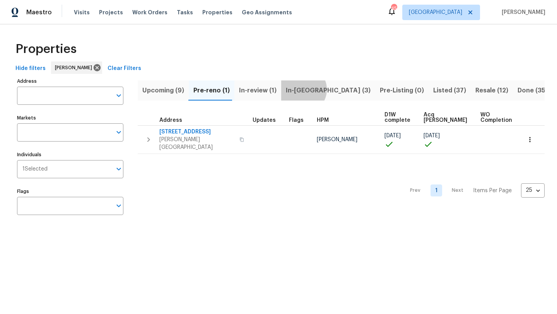
click at [299, 89] on span "In-reno (3)" at bounding box center [328, 90] width 85 height 11
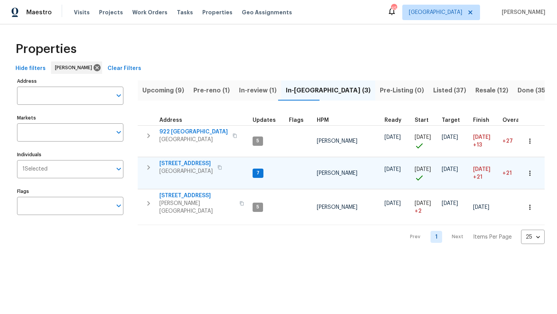
click at [196, 164] on span "1426 Whiteoak Dr" at bounding box center [185, 164] width 53 height 8
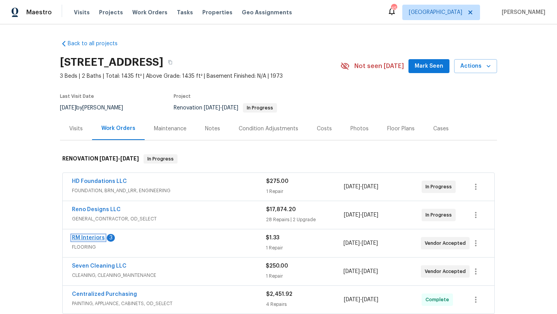
click at [95, 236] on link "RM Interiors" at bounding box center [88, 237] width 33 height 5
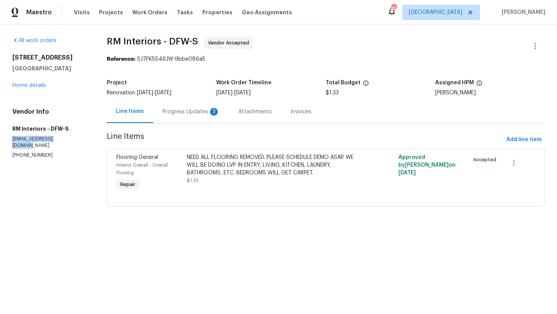
drag, startPoint x: 64, startPoint y: 139, endPoint x: 13, endPoint y: 141, distance: 51.5
click at [13, 141] on p "dallas@rmiflooring.com" at bounding box center [50, 142] width 76 height 13
copy p "dallas@rmiflooring.com"
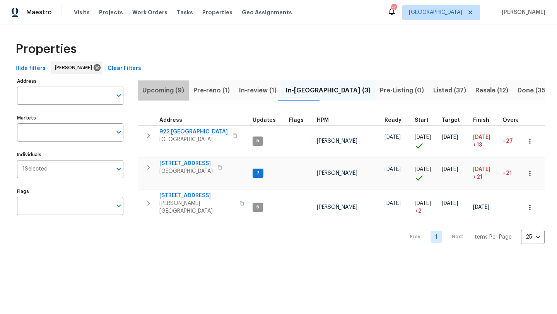
click at [161, 91] on span "Upcoming (9)" at bounding box center [163, 90] width 42 height 11
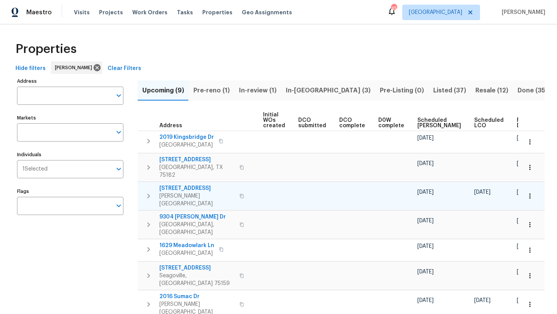
scroll to position [0, 85]
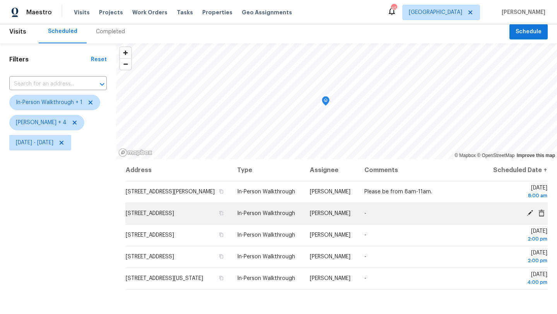
scroll to position [8, 0]
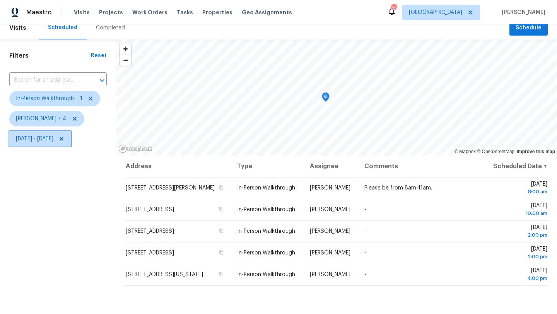
click at [53, 142] on span "[DATE] - [DATE]" at bounding box center [35, 139] width 38 height 8
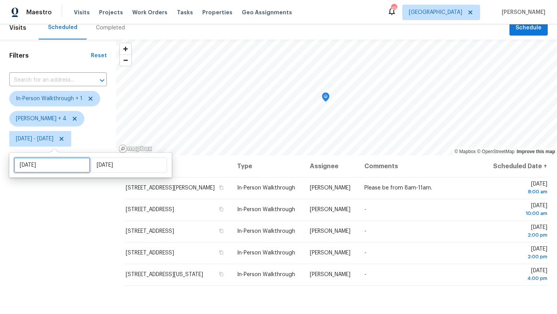
click at [70, 166] on input "[DATE]" at bounding box center [52, 164] width 76 height 15
select select "8"
select select "2025"
select select "9"
select select "2025"
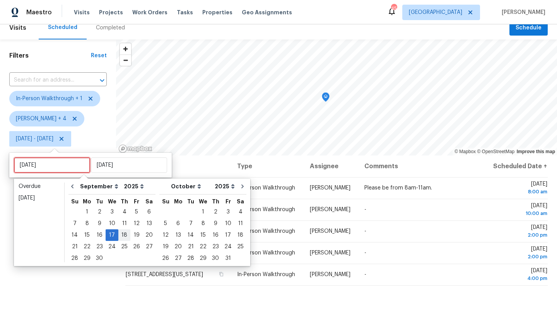
type input "[DATE]"
click at [122, 234] on div "18" at bounding box center [124, 235] width 12 height 11
type input "Thu, Sep 18"
type input "Wed, Sep 17"
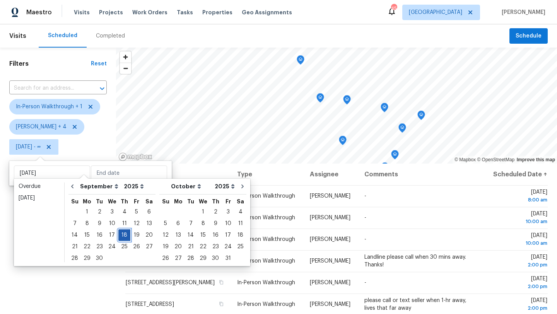
click at [122, 234] on div "18" at bounding box center [124, 235] width 12 height 11
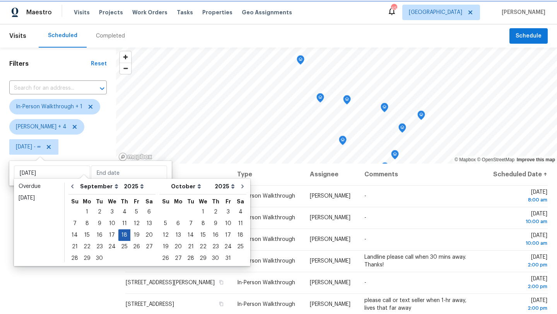
type input "Thu, Sep 18"
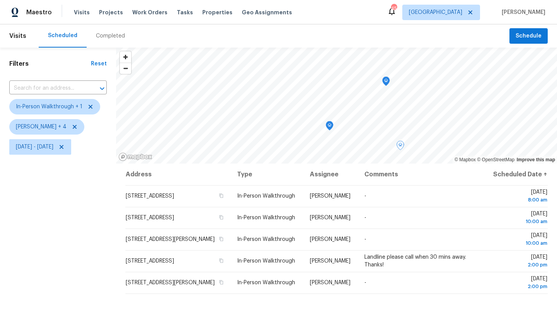
click at [96, 243] on div "Filters Reset ​ In-Person Walkthrough + 1 Alicia Anices + 4 Thu, Sep 18 - Thu, …" at bounding box center [58, 232] width 116 height 368
click at [53, 148] on span "Thu, Sep 18 - Thu, Sep 18" at bounding box center [35, 147] width 38 height 8
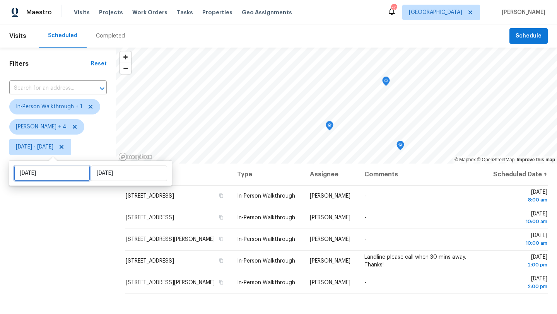
click at [72, 174] on input "Thu, Sep 18" at bounding box center [52, 173] width 76 height 15
select select "8"
select select "2025"
select select "9"
select select "2025"
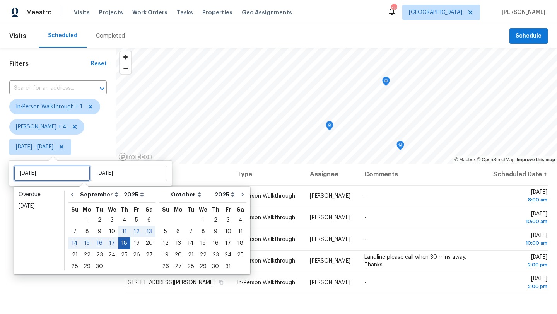
type input "Thu, Sep 11"
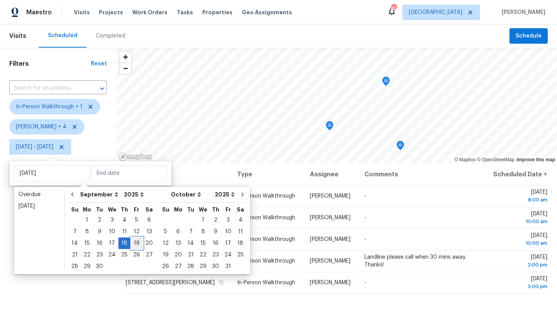
click at [133, 243] on div "19" at bounding box center [136, 243] width 12 height 11
type input "Fri, Sep 19"
type input "Thu, Sep 18"
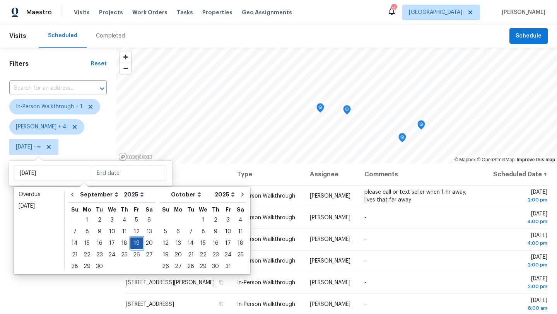
click at [133, 243] on div "19" at bounding box center [136, 243] width 12 height 11
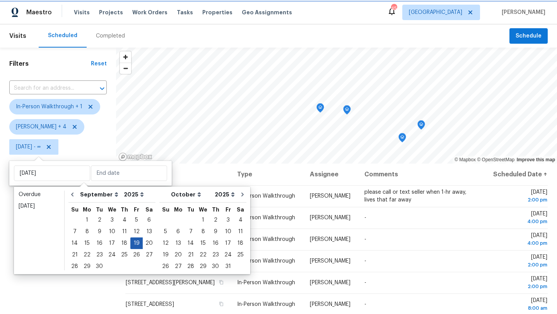
type input "Fri, Sep 19"
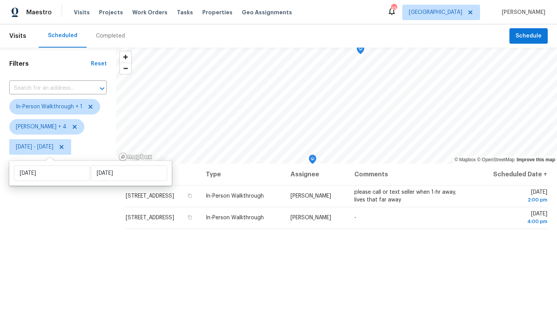
click at [96, 247] on div "Filters Reset ​ In-Person Walkthrough + 1 Alicia Anices + 4 Fri, Sep 19 - Fri, …" at bounding box center [58, 232] width 116 height 368
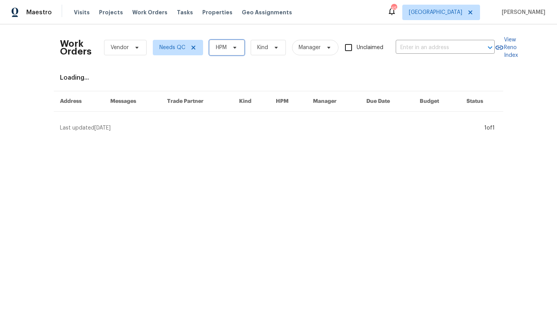
click at [221, 51] on span "HPM" at bounding box center [221, 48] width 11 height 8
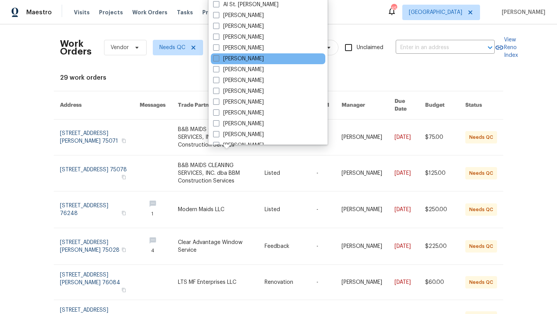
click at [227, 60] on label "[PERSON_NAME]" at bounding box center [238, 59] width 51 height 8
click at [218, 60] on input "[PERSON_NAME]" at bounding box center [215, 57] width 5 height 5
checkbox input "true"
